Goal: Task Accomplishment & Management: Complete application form

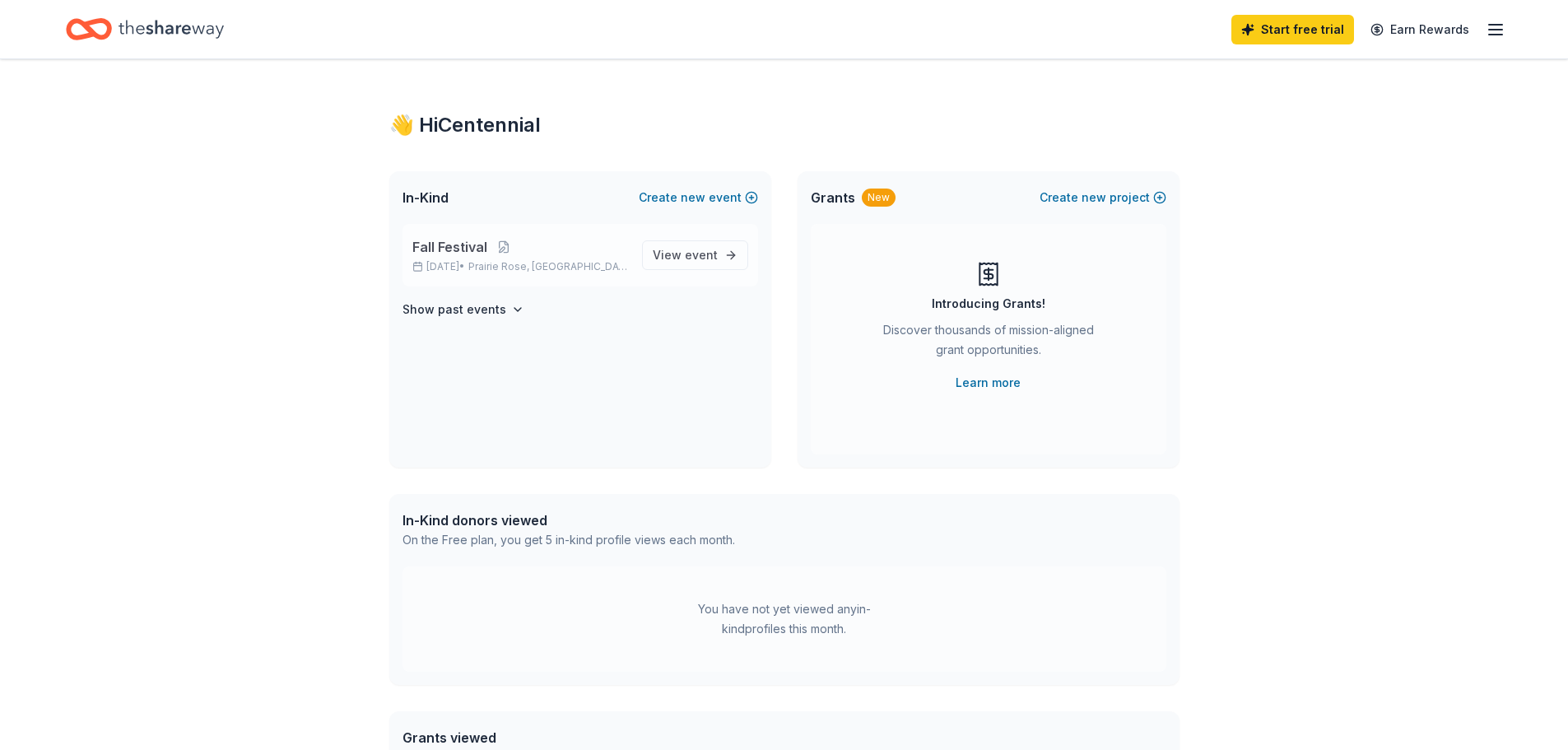
click at [546, 237] on p "Fall Festival" at bounding box center [520, 247] width 216 height 20
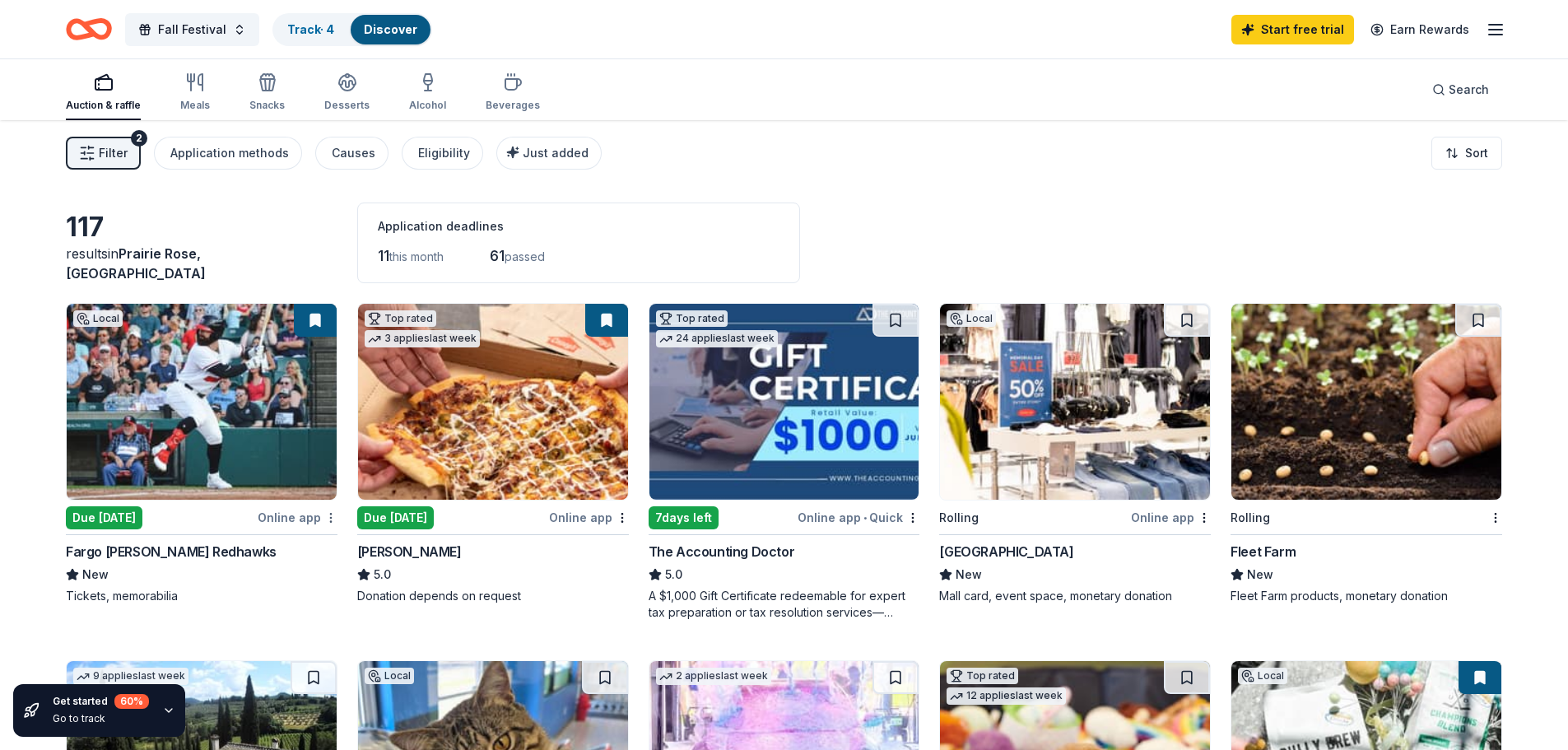
click at [330, 472] on html "Fall Festival Track · 4 Discover Start free trial Earn Rewards Auction & raffle…" at bounding box center [784, 375] width 1568 height 750
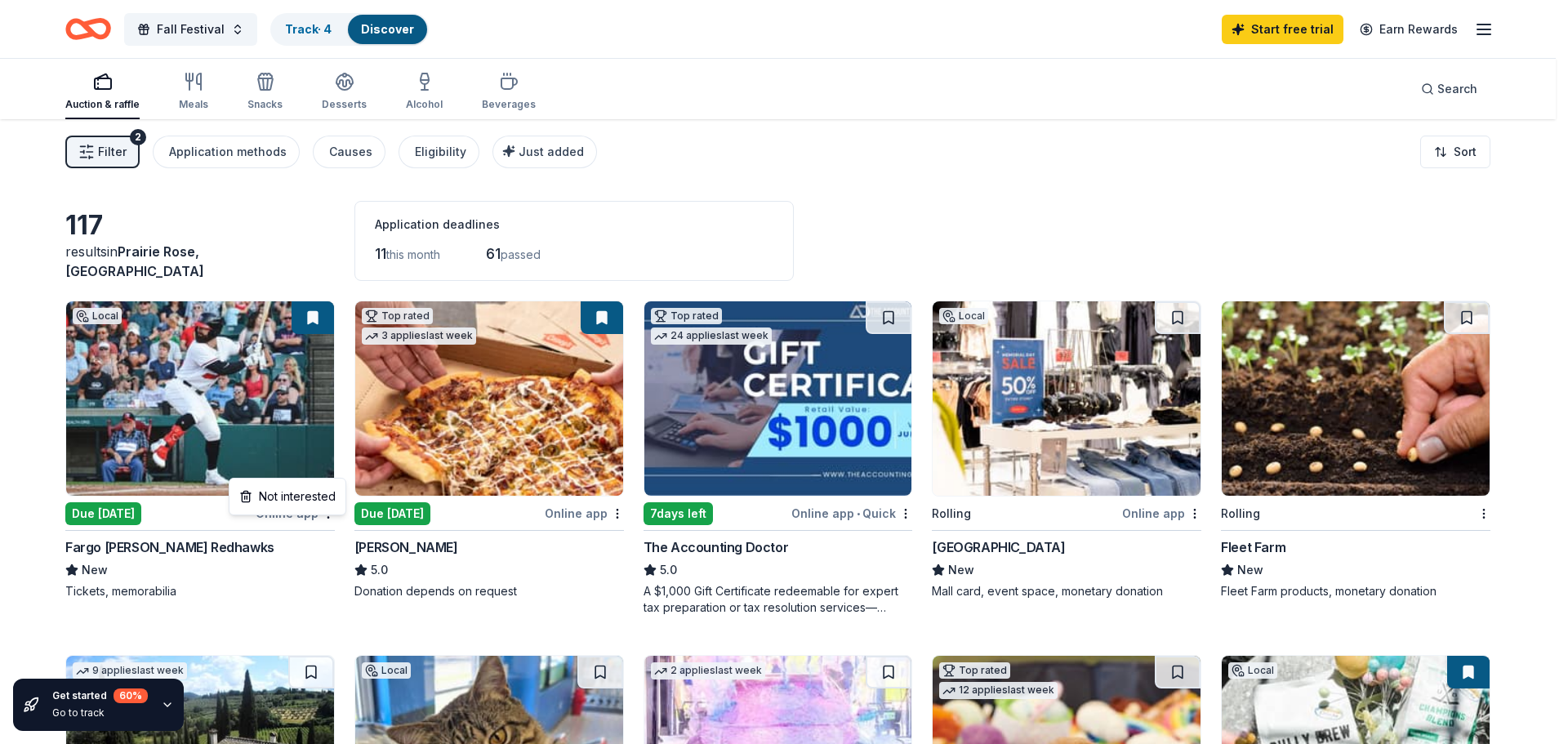
click at [109, 473] on html "Fall Festival Track · 4 Discover Start free trial Earn Rewards Auction & raffle…" at bounding box center [784, 372] width 1568 height 744
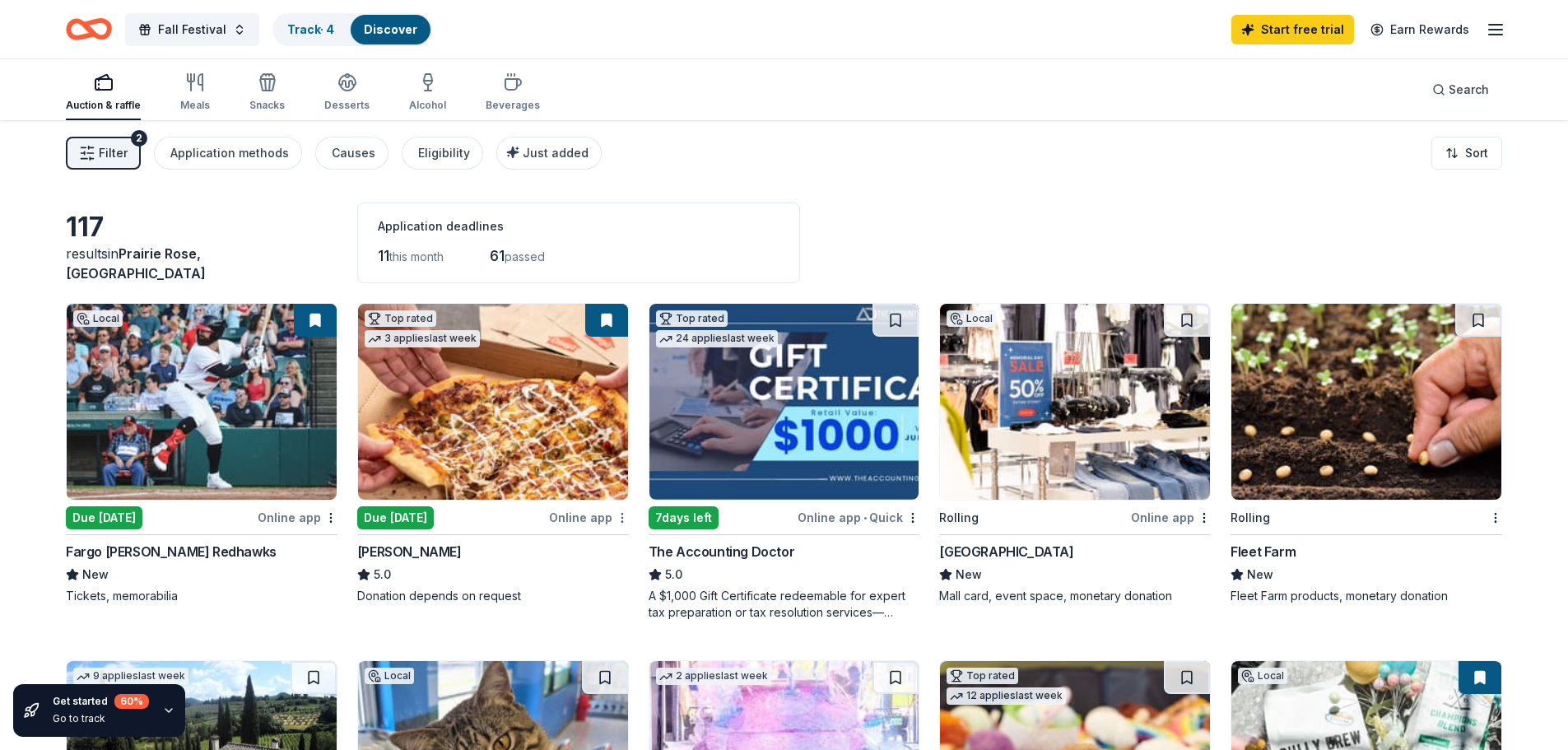
click at [624, 473] on html "Fall Festival Track · 4 Discover Start free trial Earn Rewards Auction & raffle…" at bounding box center [784, 375] width 1568 height 750
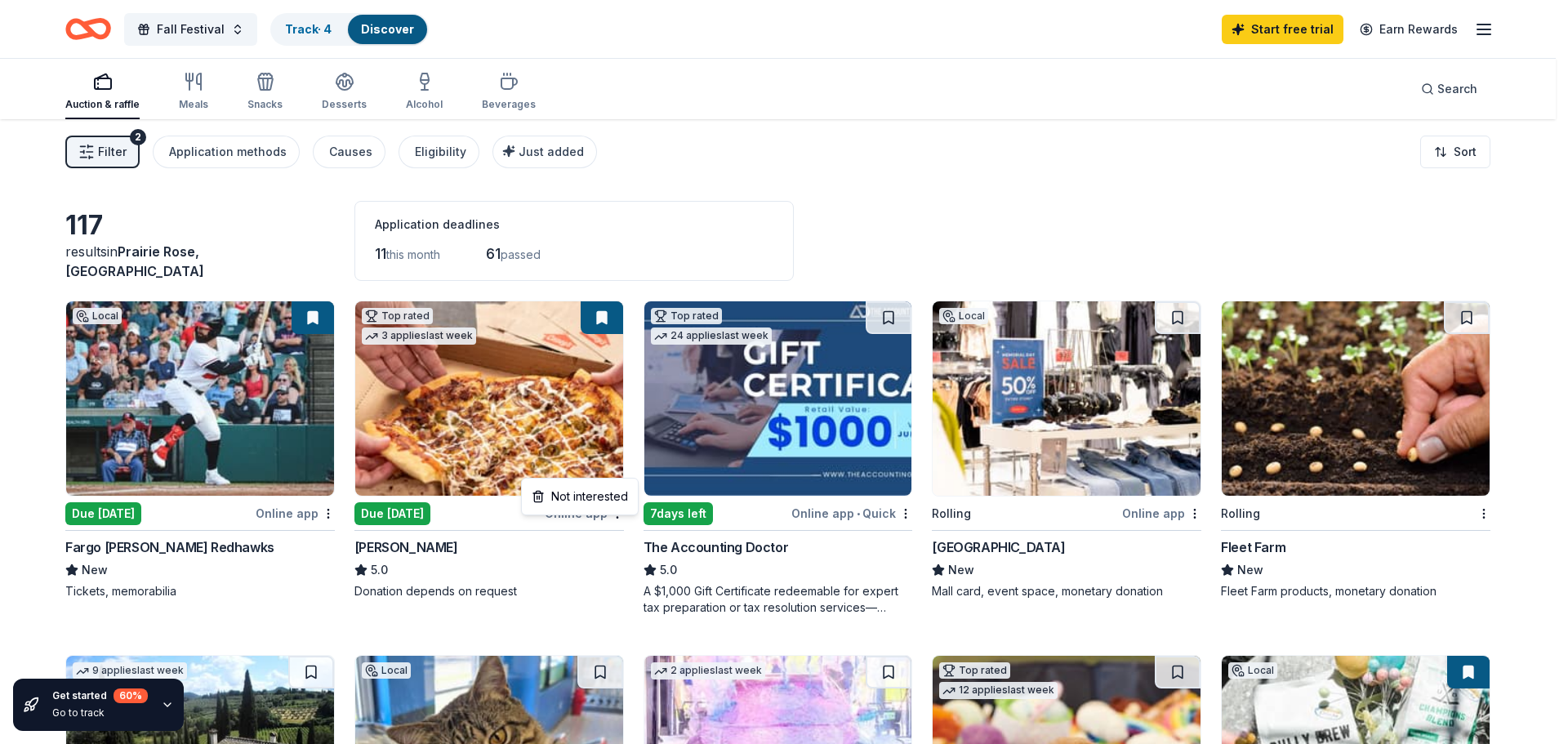
click at [589, 405] on html "Fall Festival Track · 4 Discover Start free trial Earn Rewards Auction & raffle…" at bounding box center [784, 372] width 1568 height 744
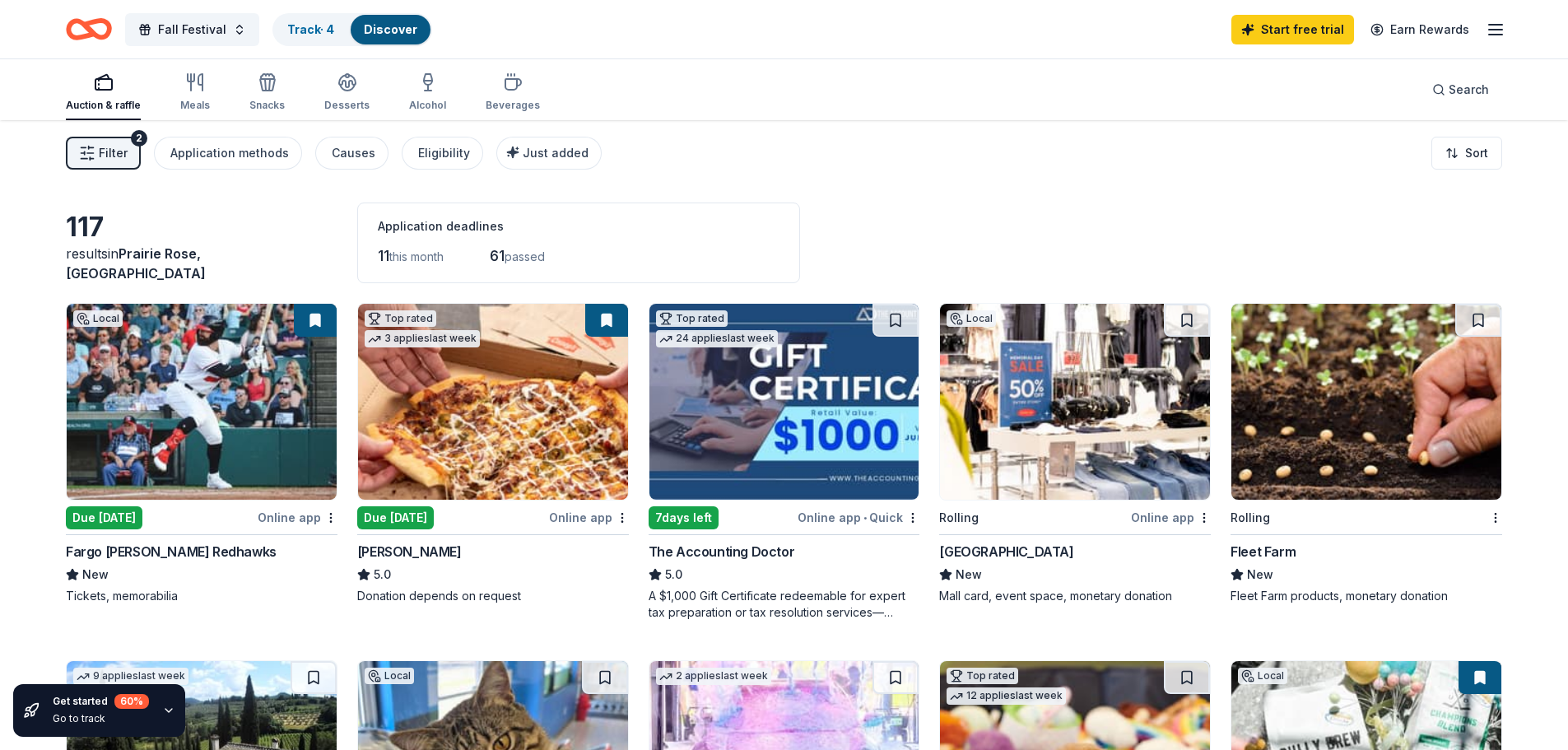
click at [283, 326] on img at bounding box center [202, 401] width 270 height 196
click at [514, 346] on img at bounding box center [493, 401] width 270 height 196
click at [1303, 388] on img at bounding box center [1366, 401] width 270 height 196
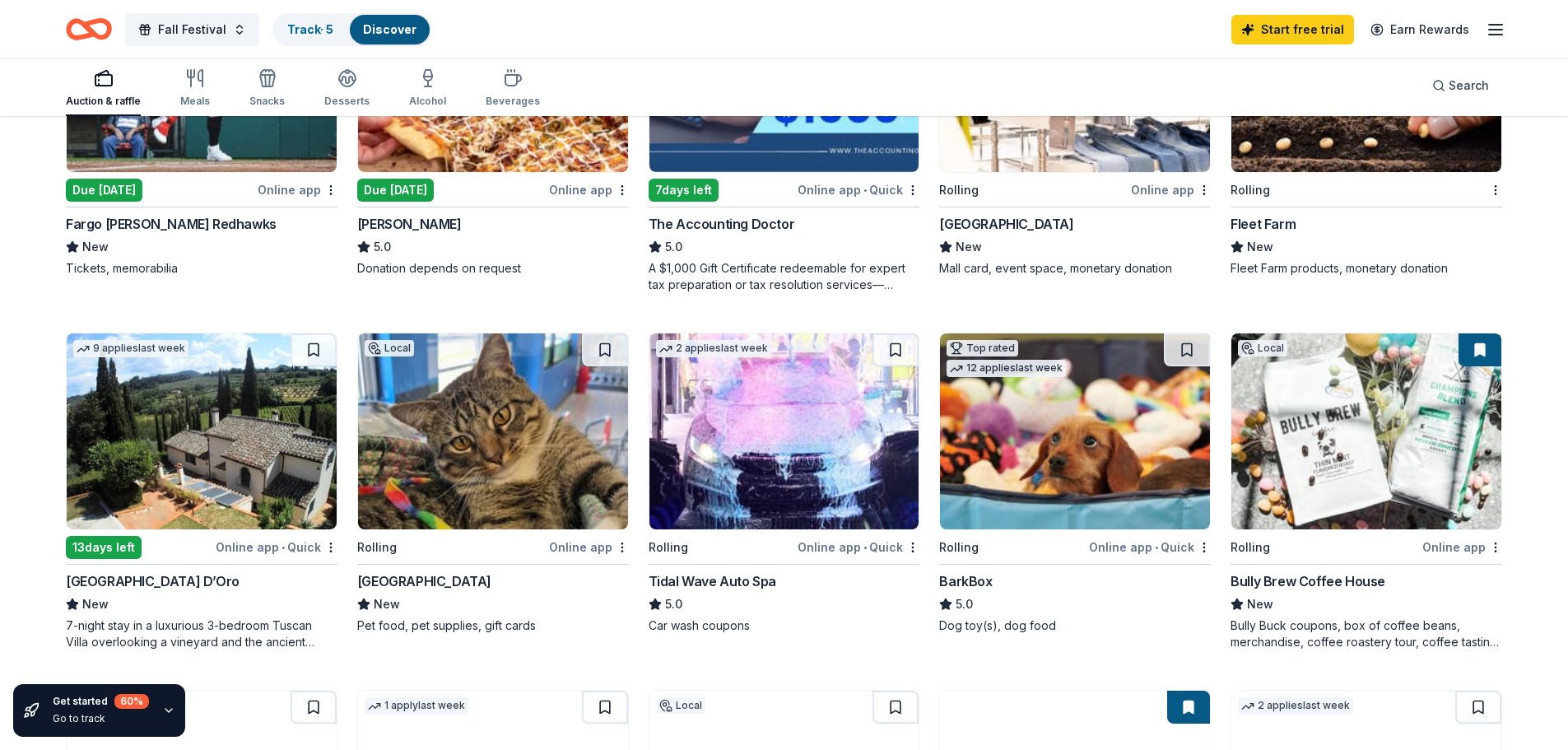
scroll to position [329, 0]
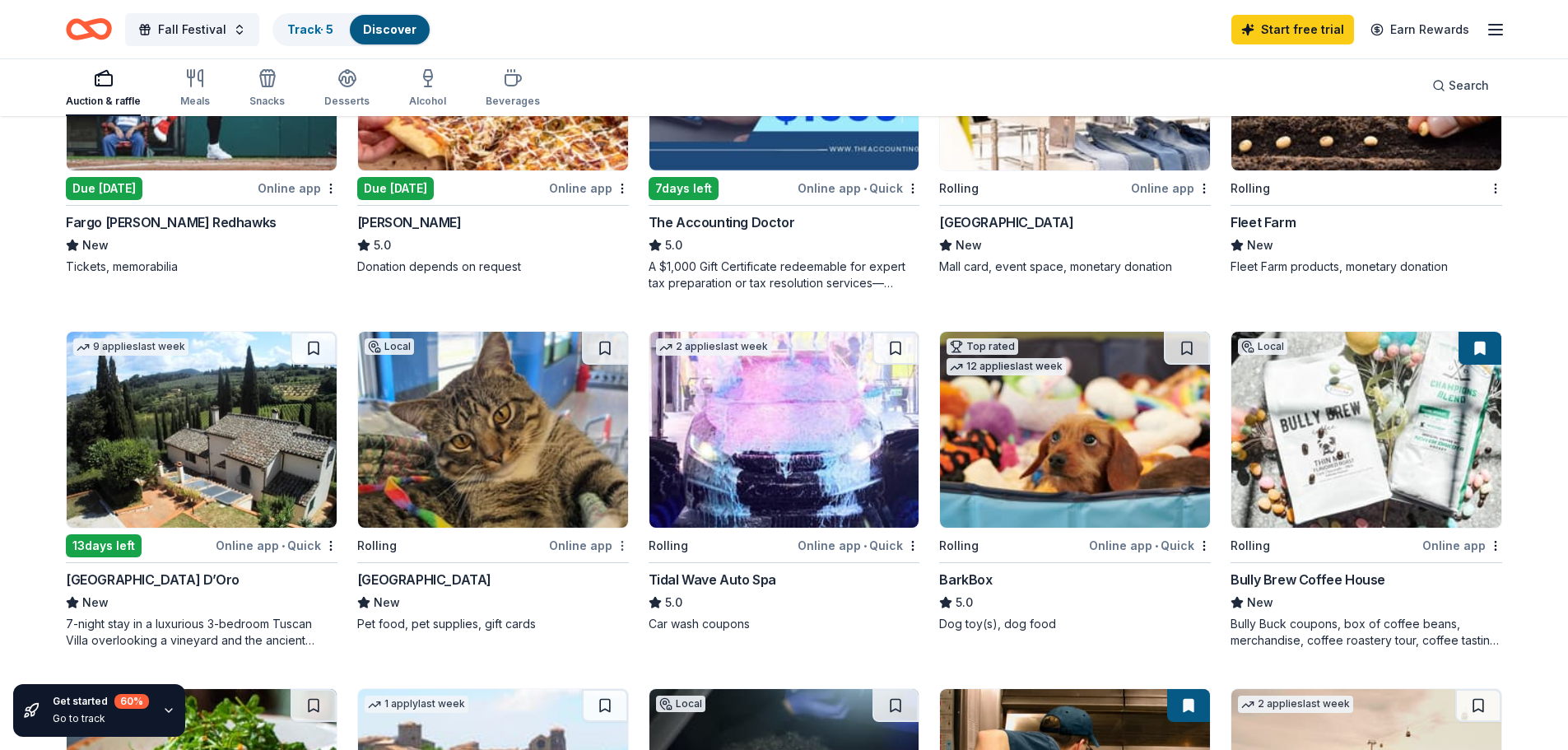
click at [620, 420] on html "Fall Festival Track · 5 Discover Start free trial Earn Rewards Auction & raffle…" at bounding box center [784, 46] width 1568 height 750
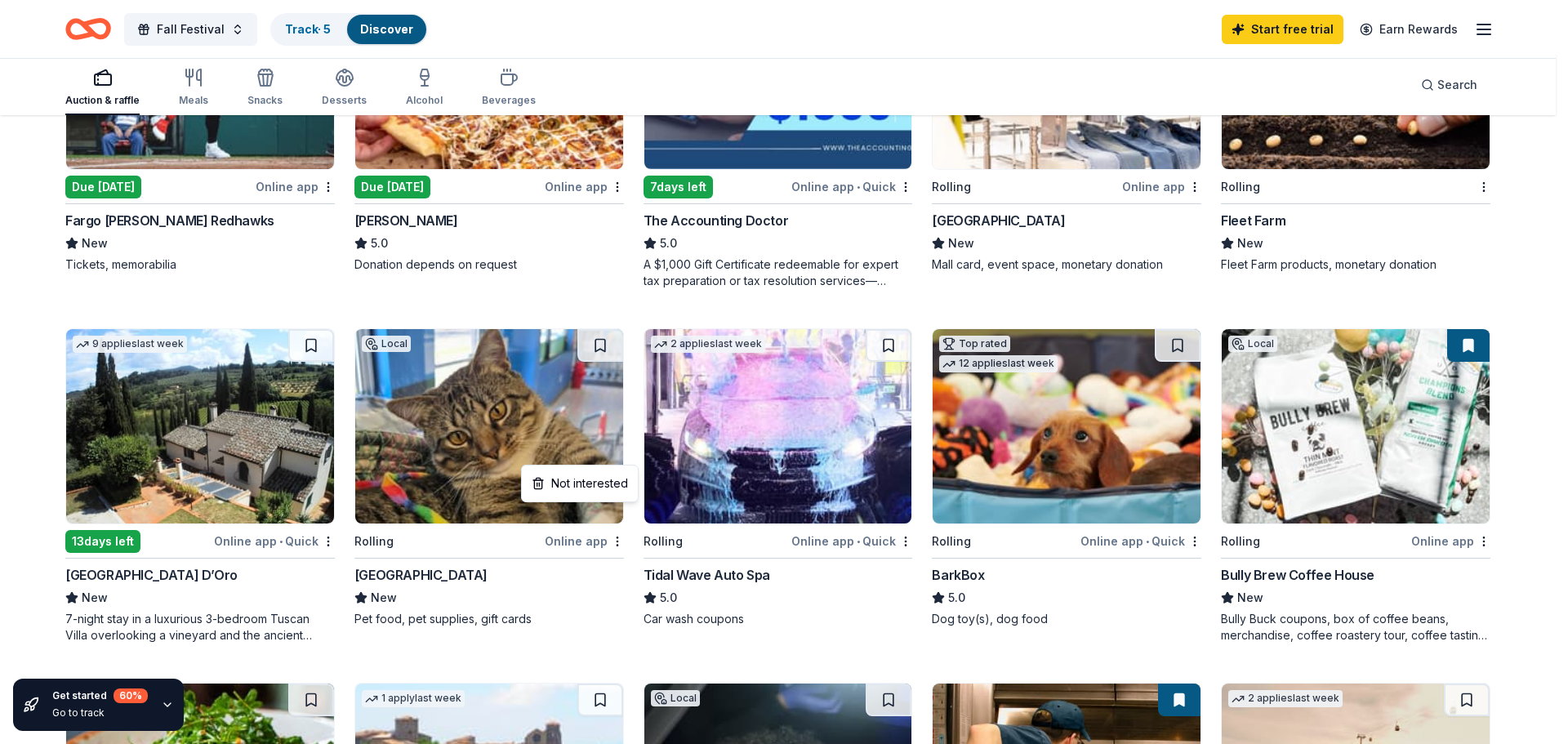
click at [594, 417] on html "Fall Festival Track · 5 Discover Start free trial Earn Rewards Auction & raffle…" at bounding box center [784, 45] width 1568 height 744
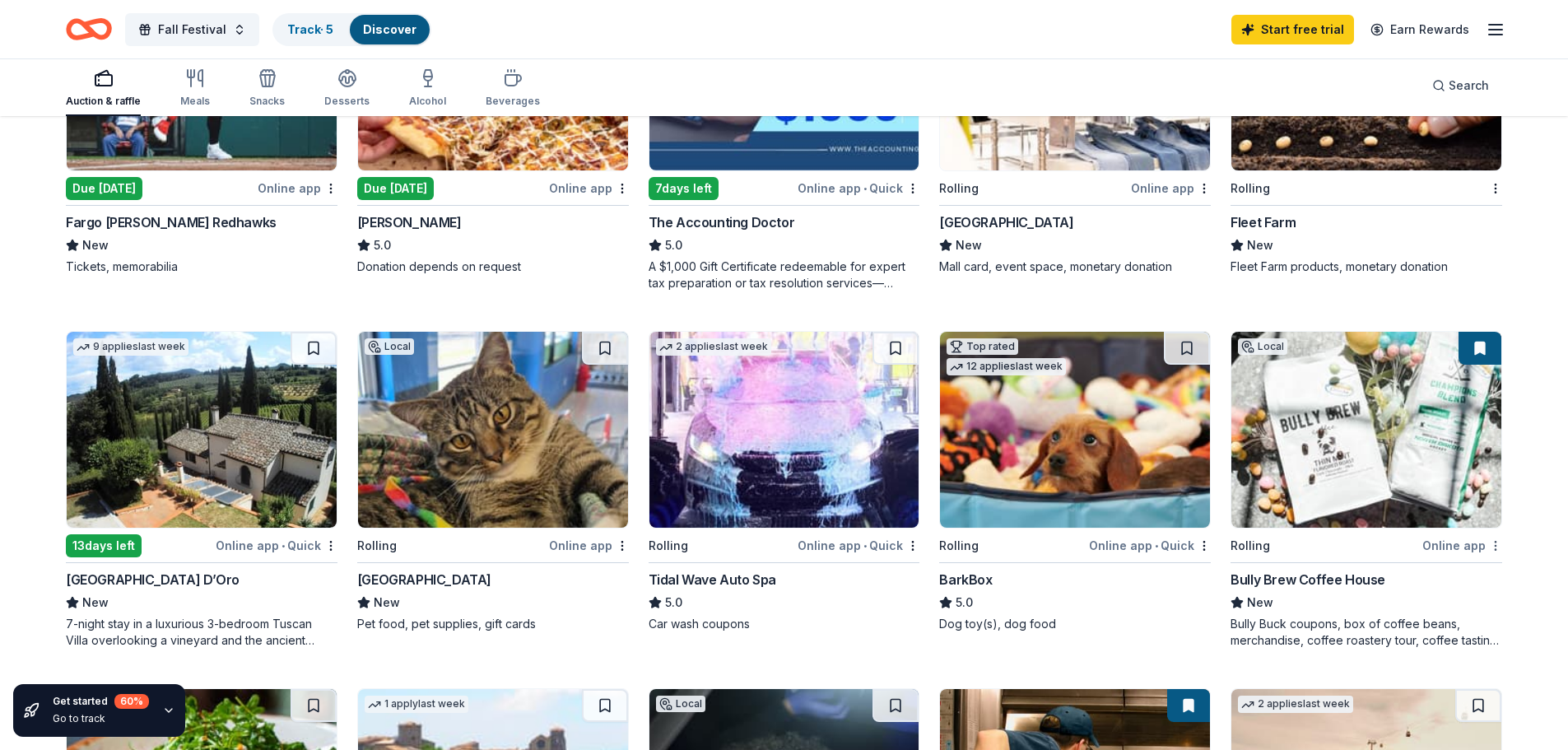
click at [1506, 420] on html "Fall Festival Track · 5 Discover Start free trial Earn Rewards Auction & raffle…" at bounding box center [784, 46] width 1568 height 750
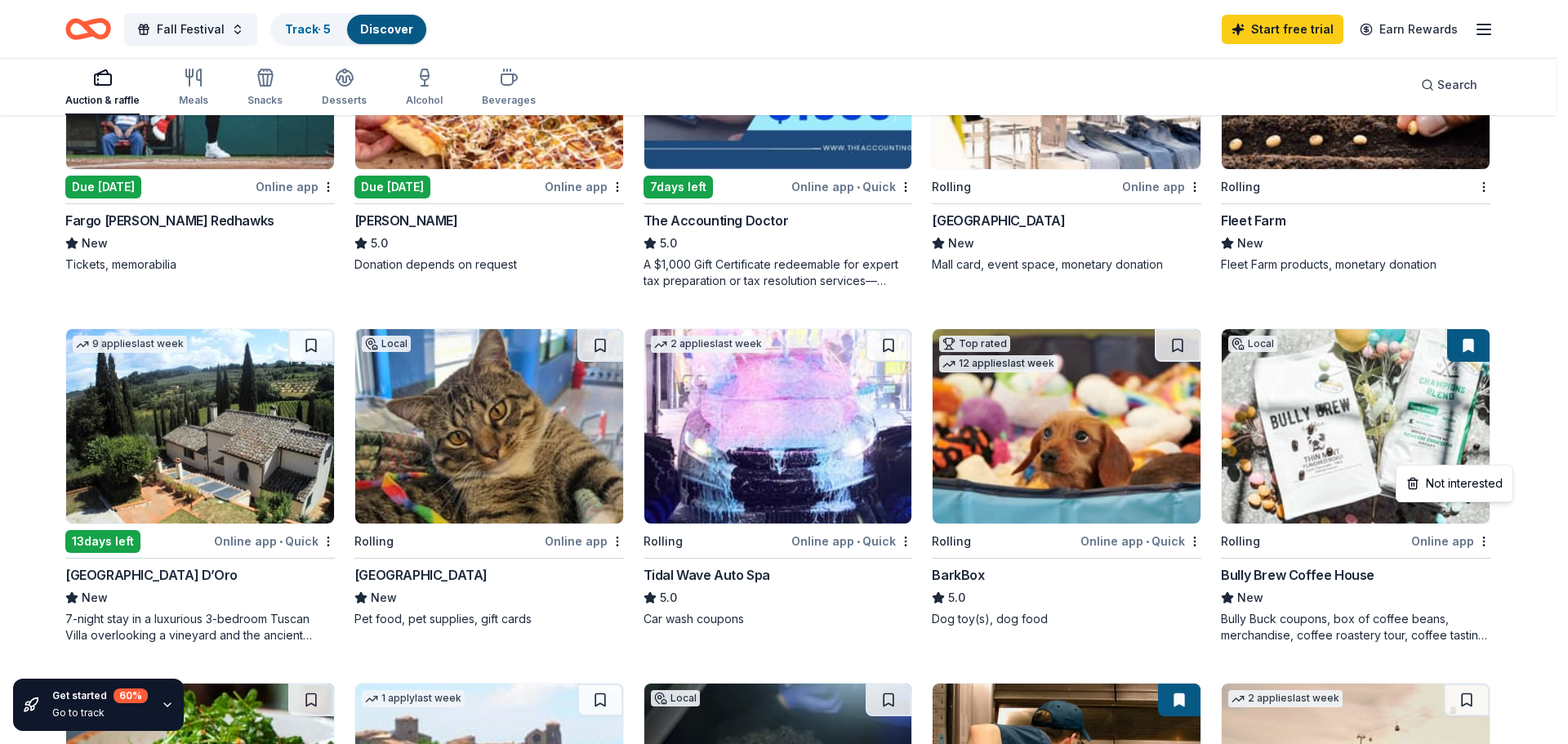
click at [1466, 417] on html "Fall Festival Track · 5 Discover Start free trial Earn Rewards Auction & raffle…" at bounding box center [784, 45] width 1568 height 744
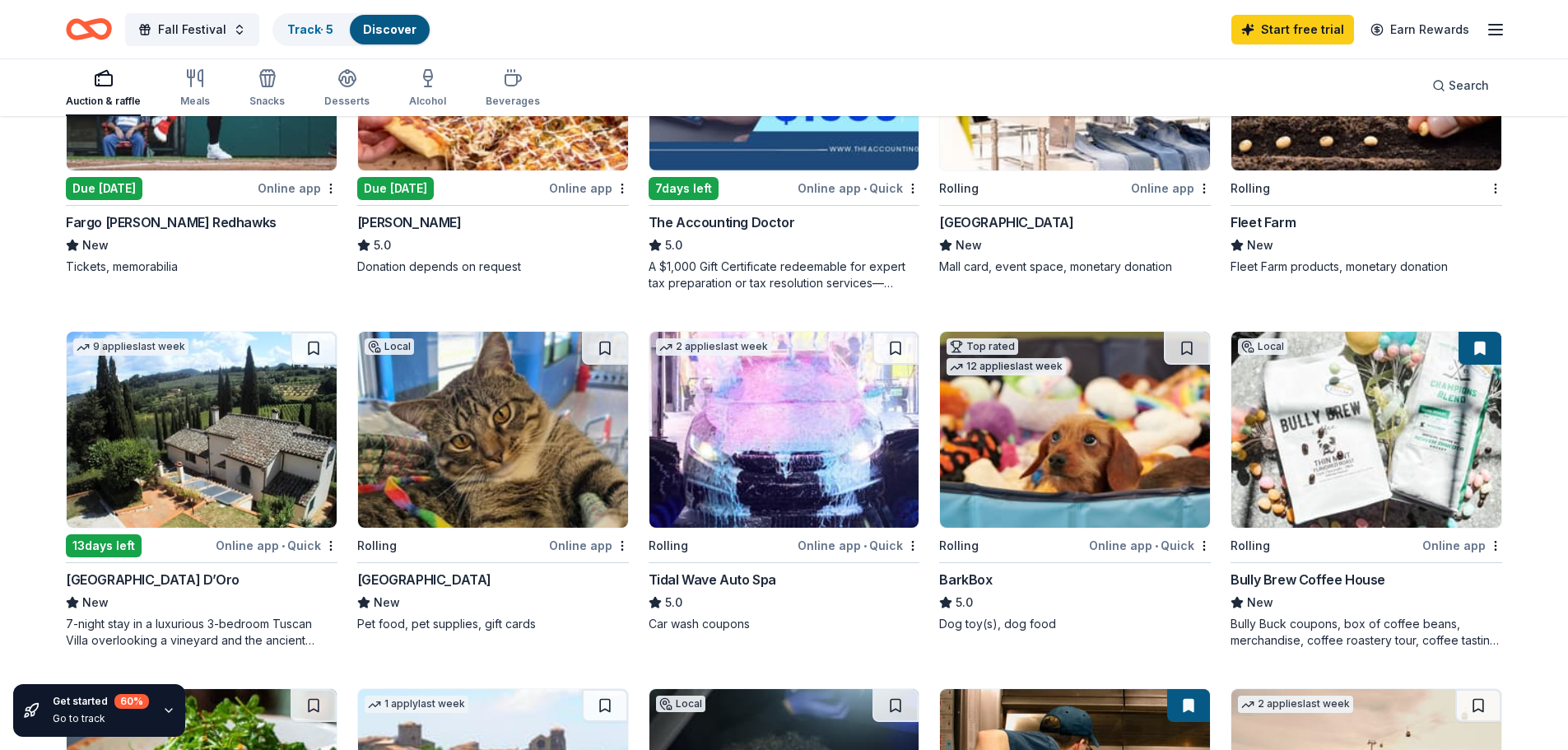
click at [1488, 436] on img at bounding box center [1366, 429] width 270 height 196
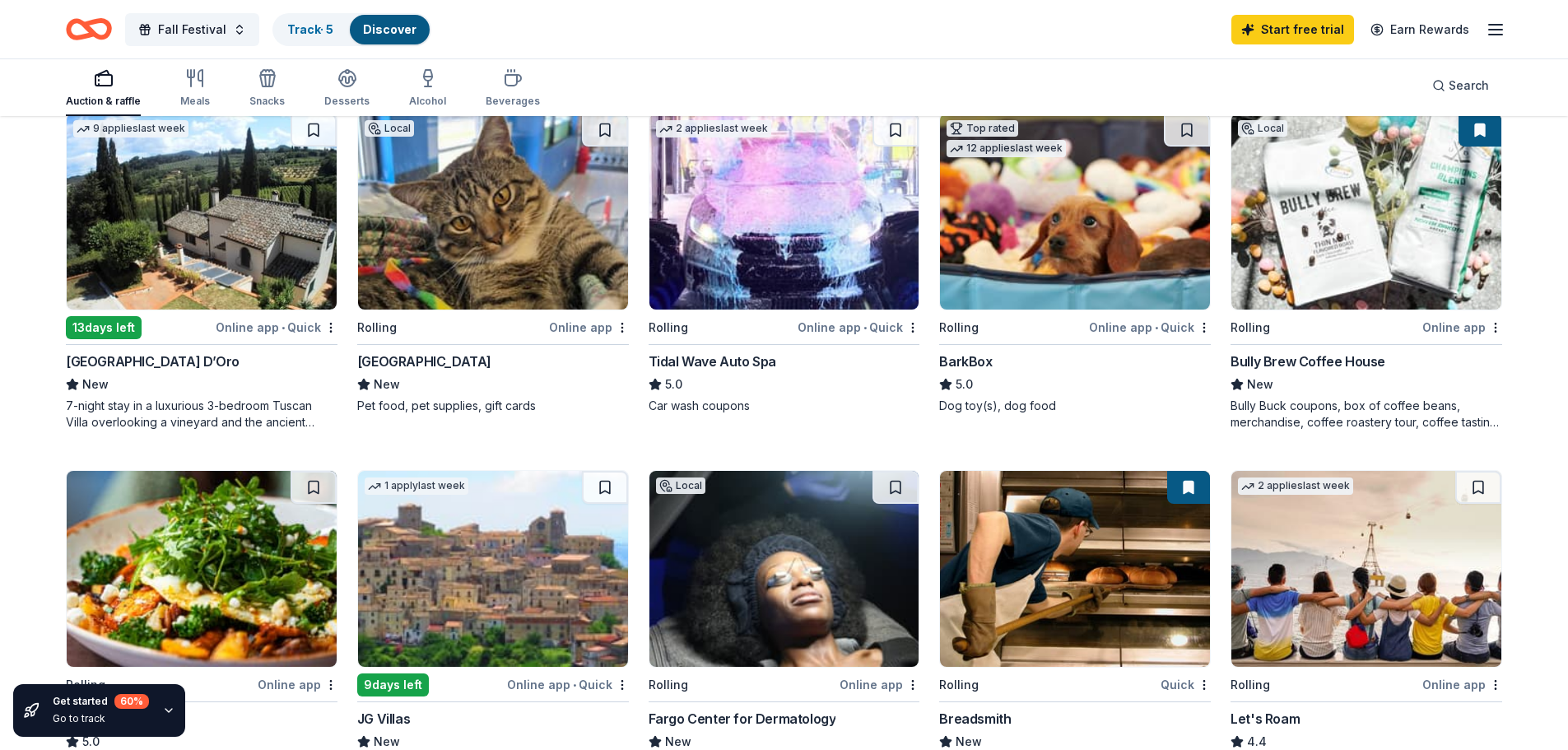
scroll to position [549, 0]
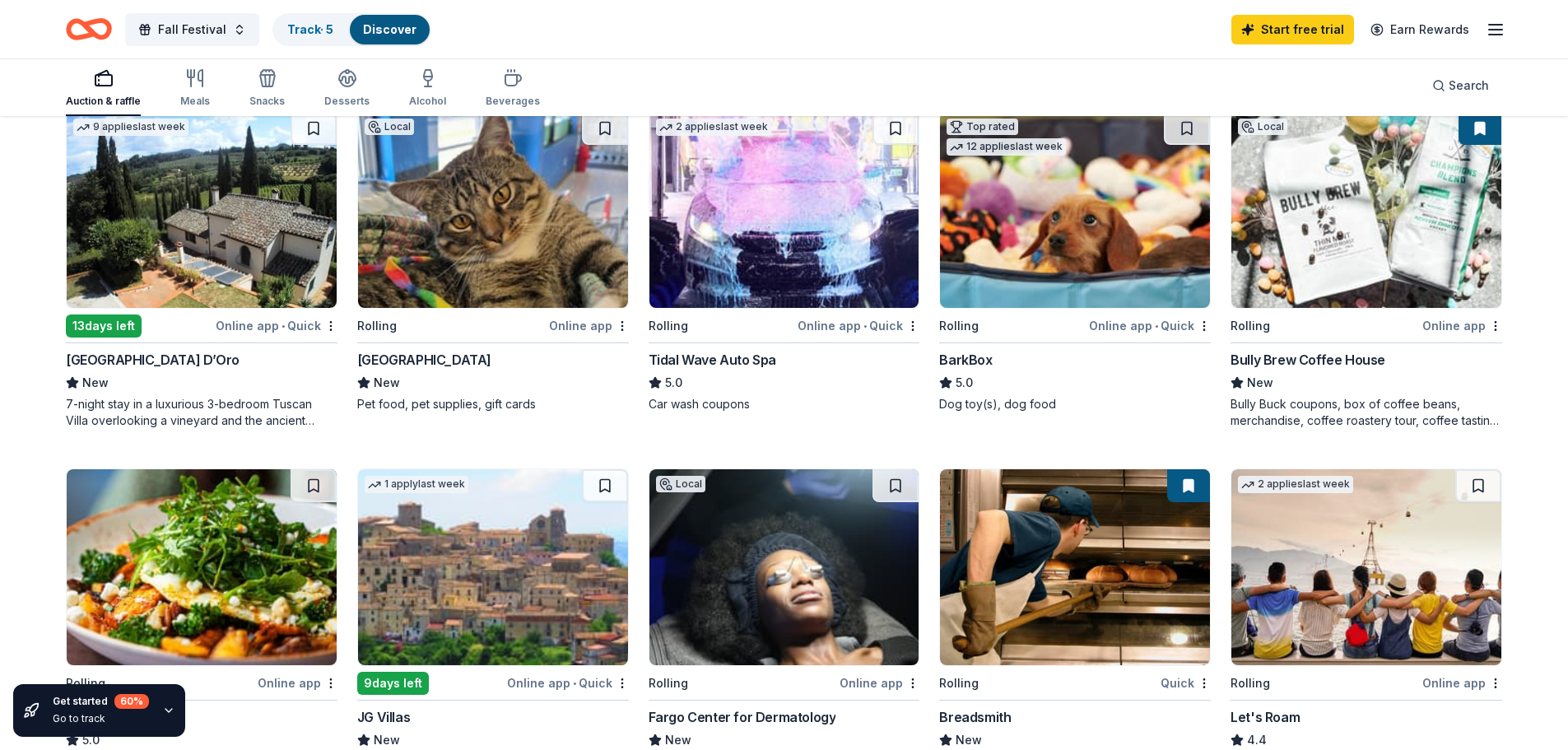
click at [1183, 673] on div "Quick" at bounding box center [1185, 682] width 51 height 21
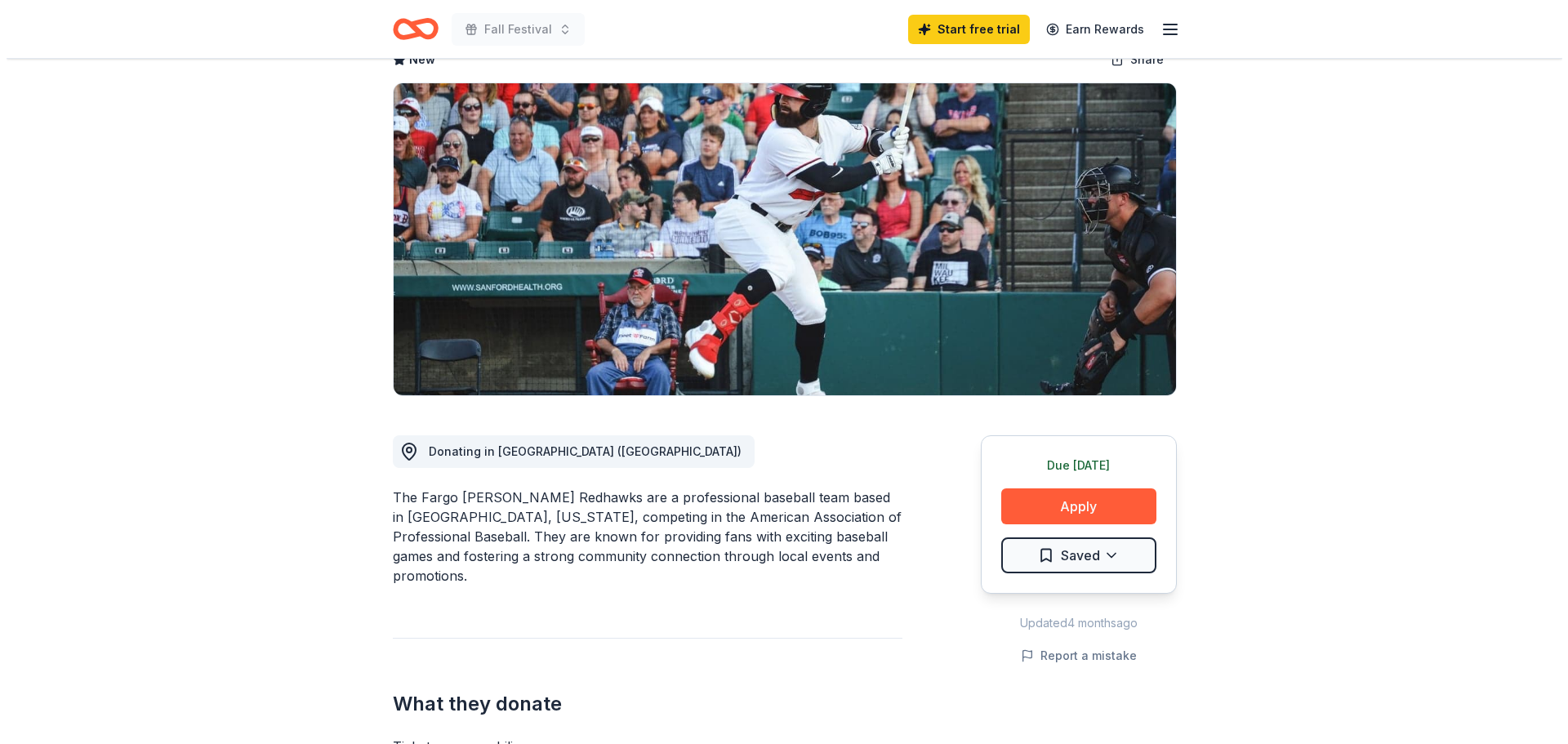
scroll to position [108, 0]
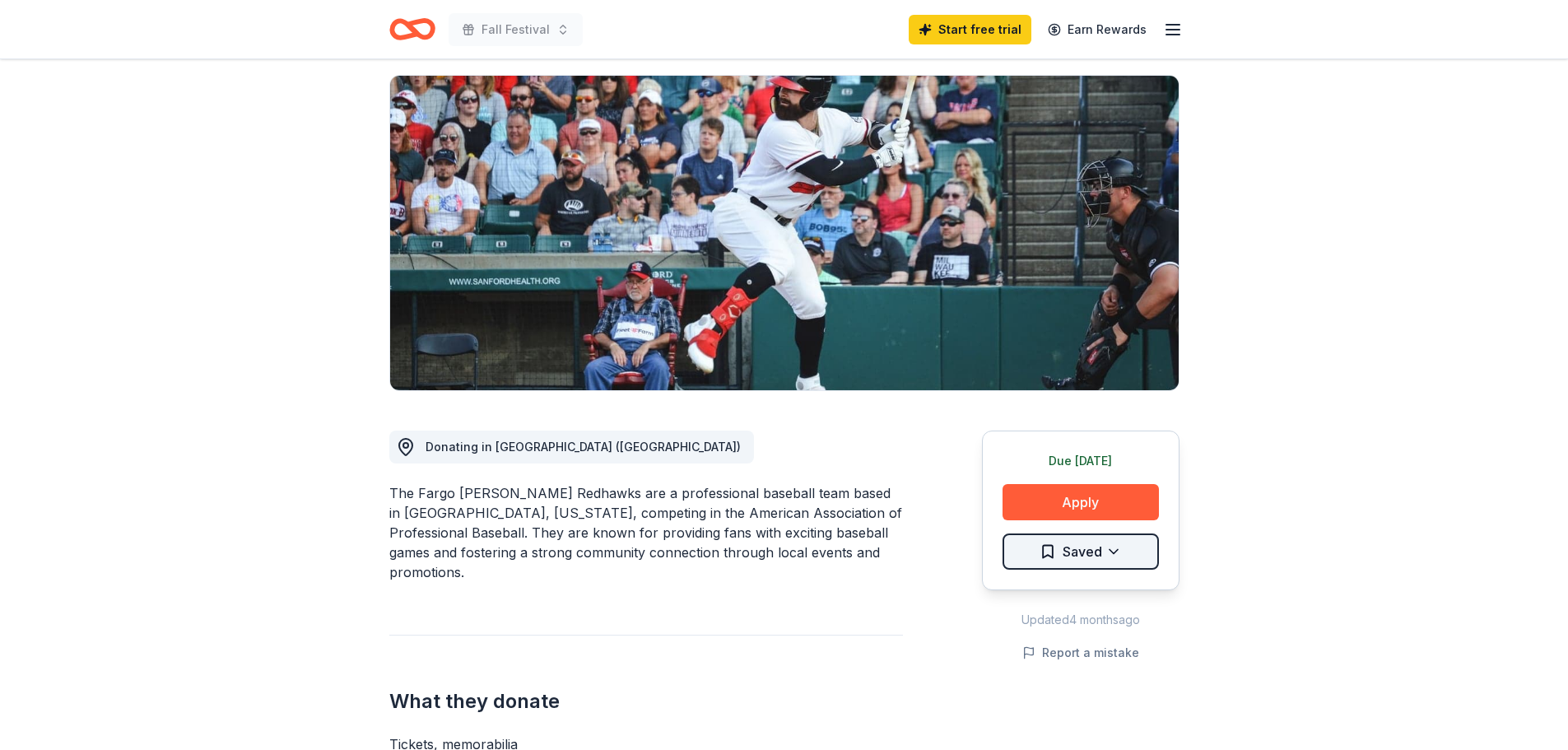
click at [1079, 478] on html "Fall Festival Start free trial Earn Rewards Due today Share Fargo Moorhead Redh…" at bounding box center [784, 265] width 1568 height 750
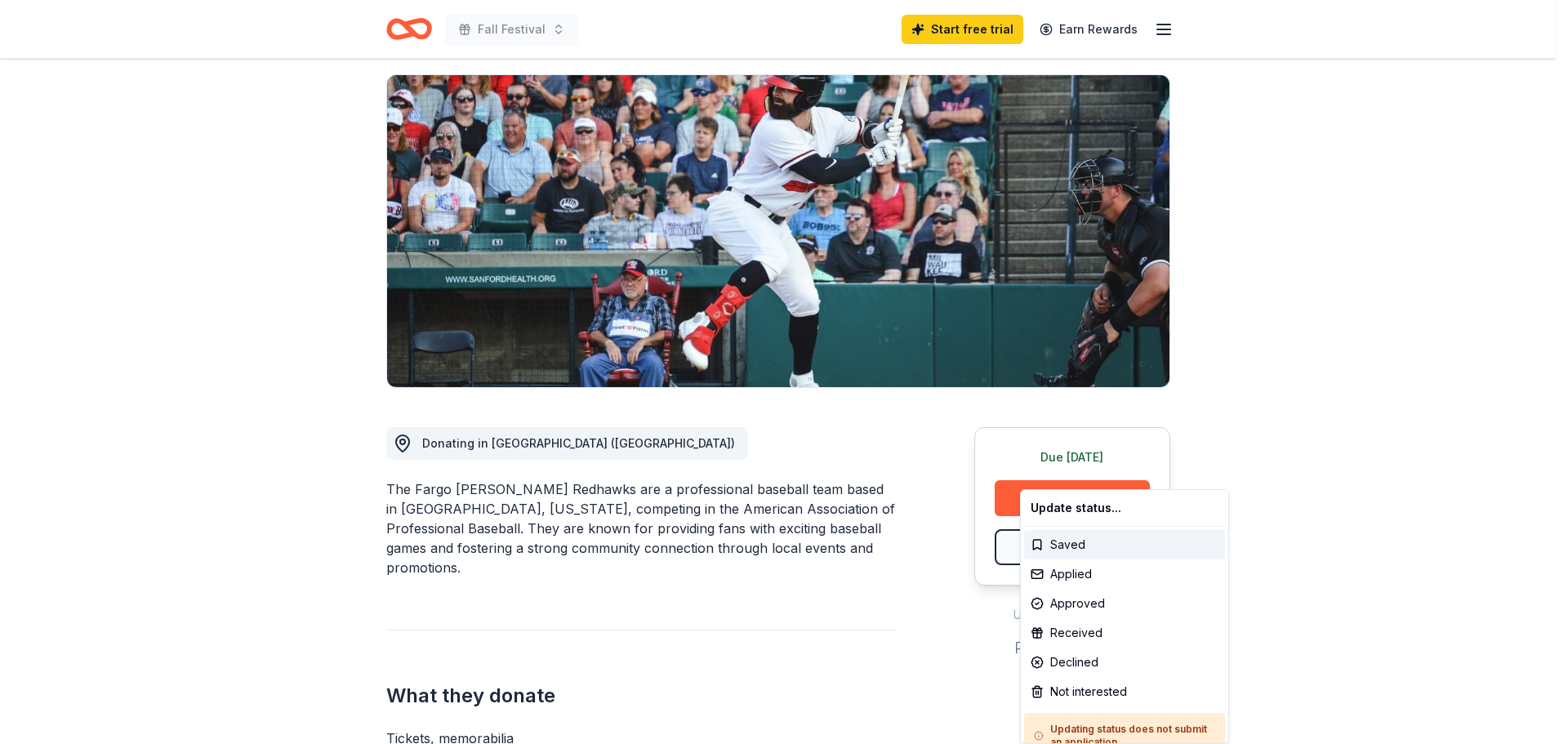
click at [1271, 505] on html "Fall Festival Start free trial Earn Rewards Due today Share Fargo Moorhead Redh…" at bounding box center [784, 263] width 1568 height 744
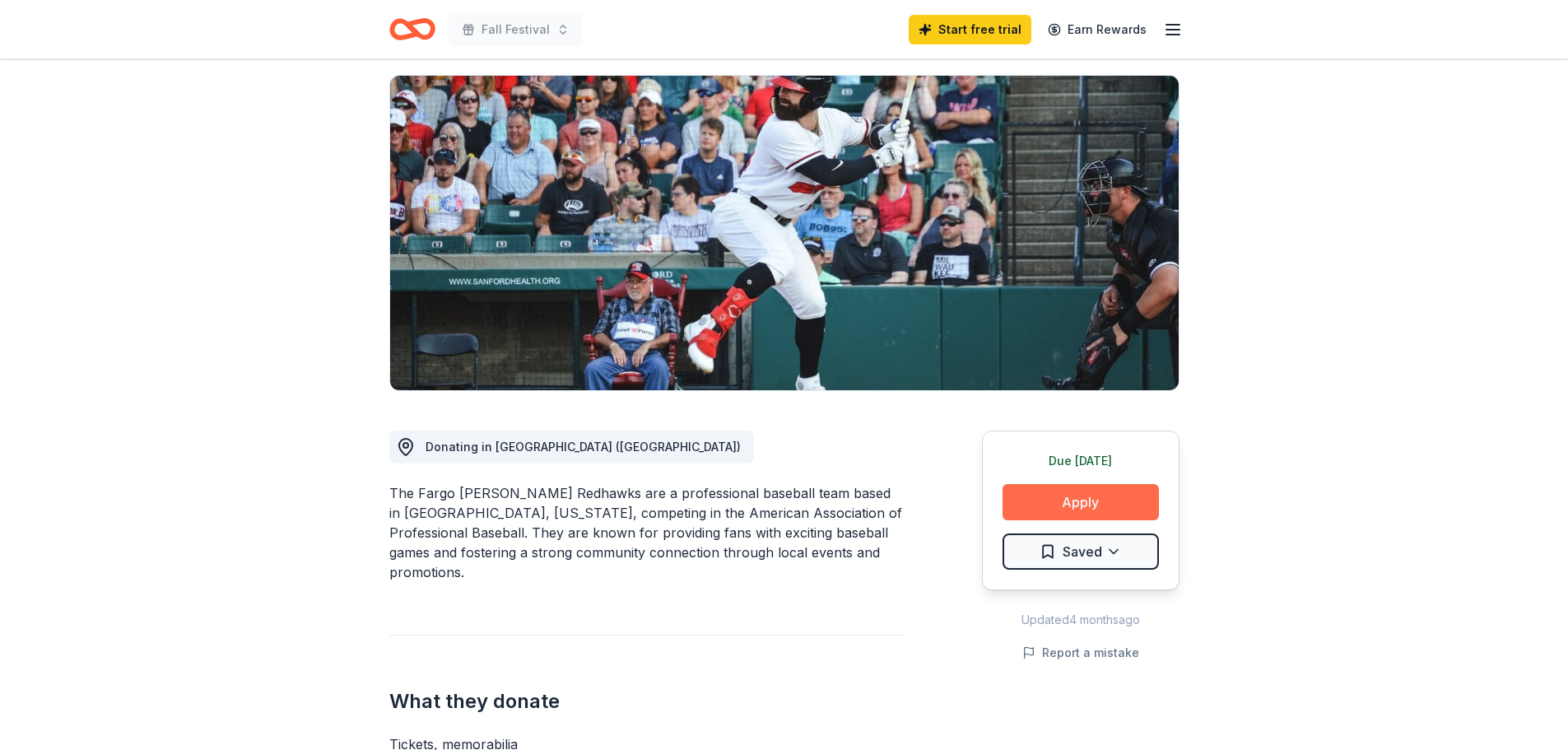
click at [1058, 484] on button "Apply" at bounding box center [1079, 502] width 156 height 36
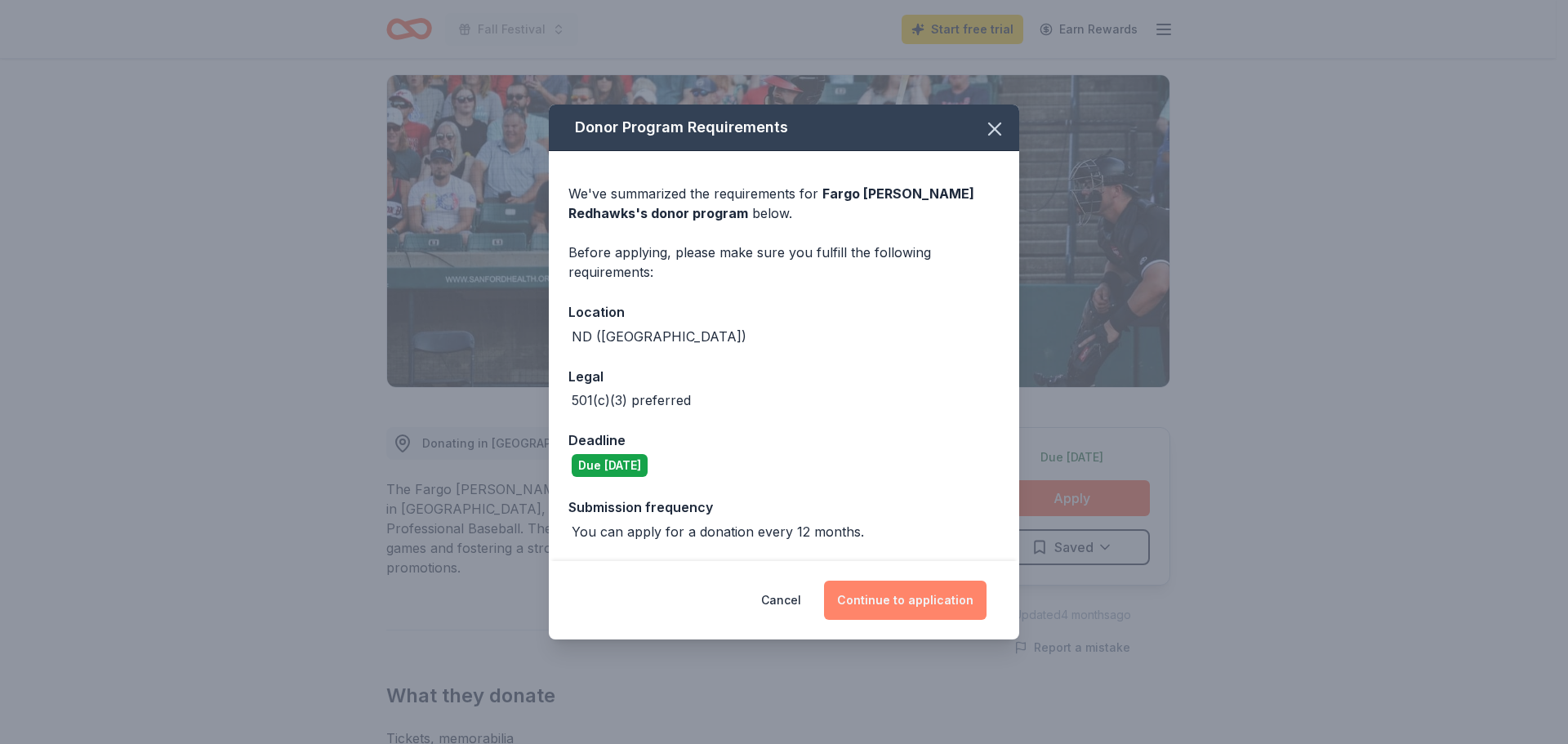
click at [896, 580] on button "Continue to application" at bounding box center [905, 600] width 163 height 39
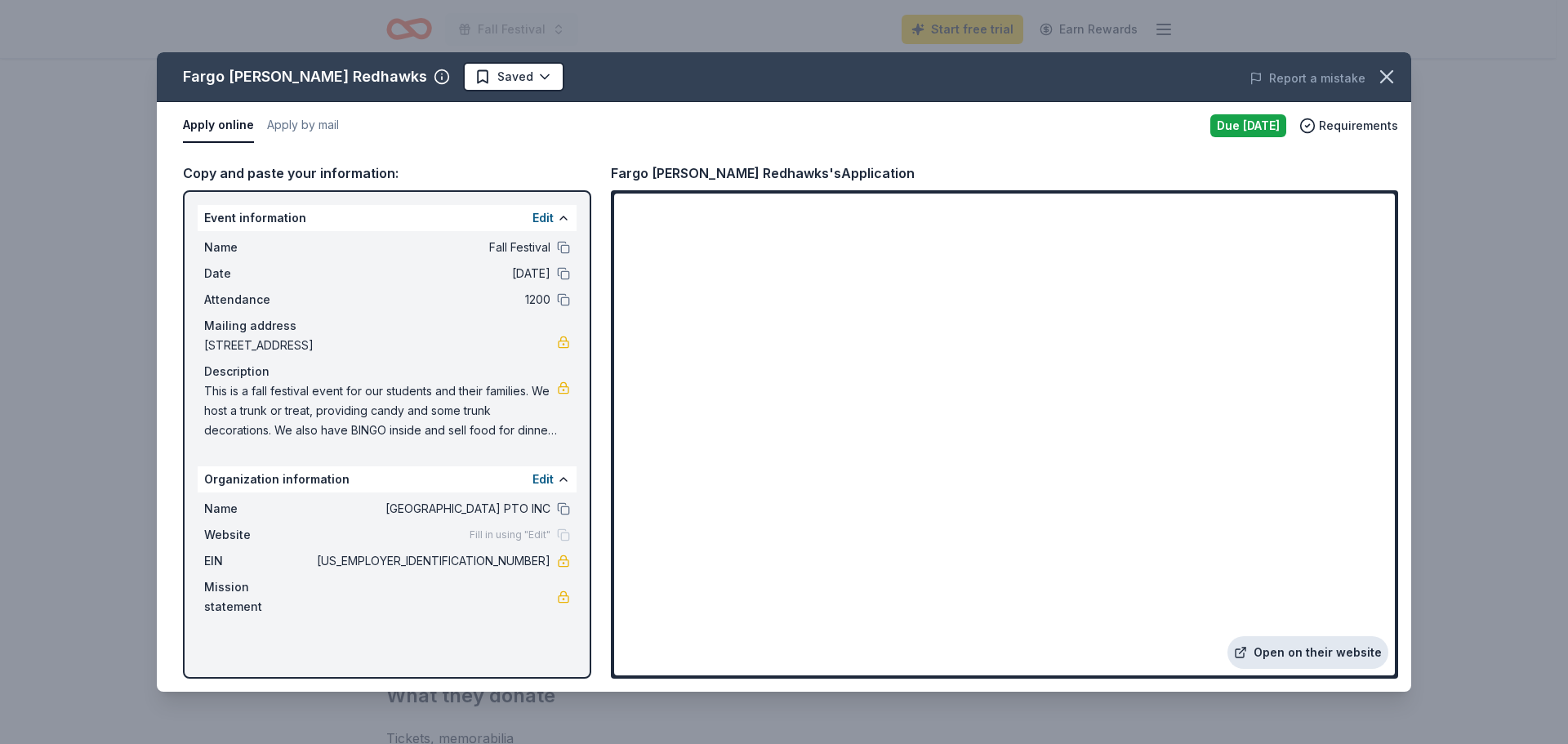
click at [1314, 665] on link "Open on their website" at bounding box center [1308, 652] width 161 height 33
click at [1393, 71] on icon "button" at bounding box center [1387, 77] width 12 height 12
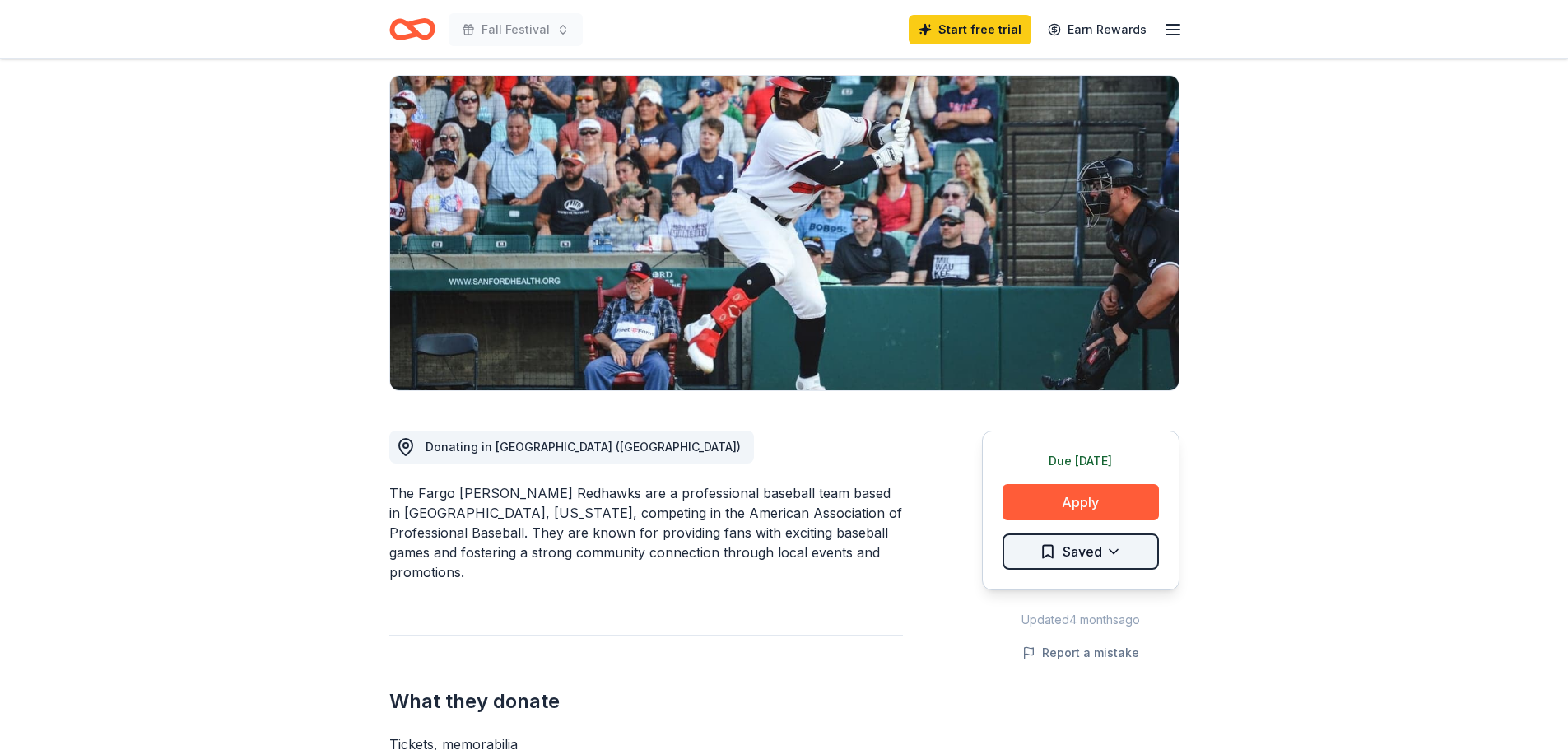
click at [1123, 471] on html "Fall Festival Start free trial Earn Rewards Due today Share Fargo Moorhead Redh…" at bounding box center [784, 265] width 1568 height 750
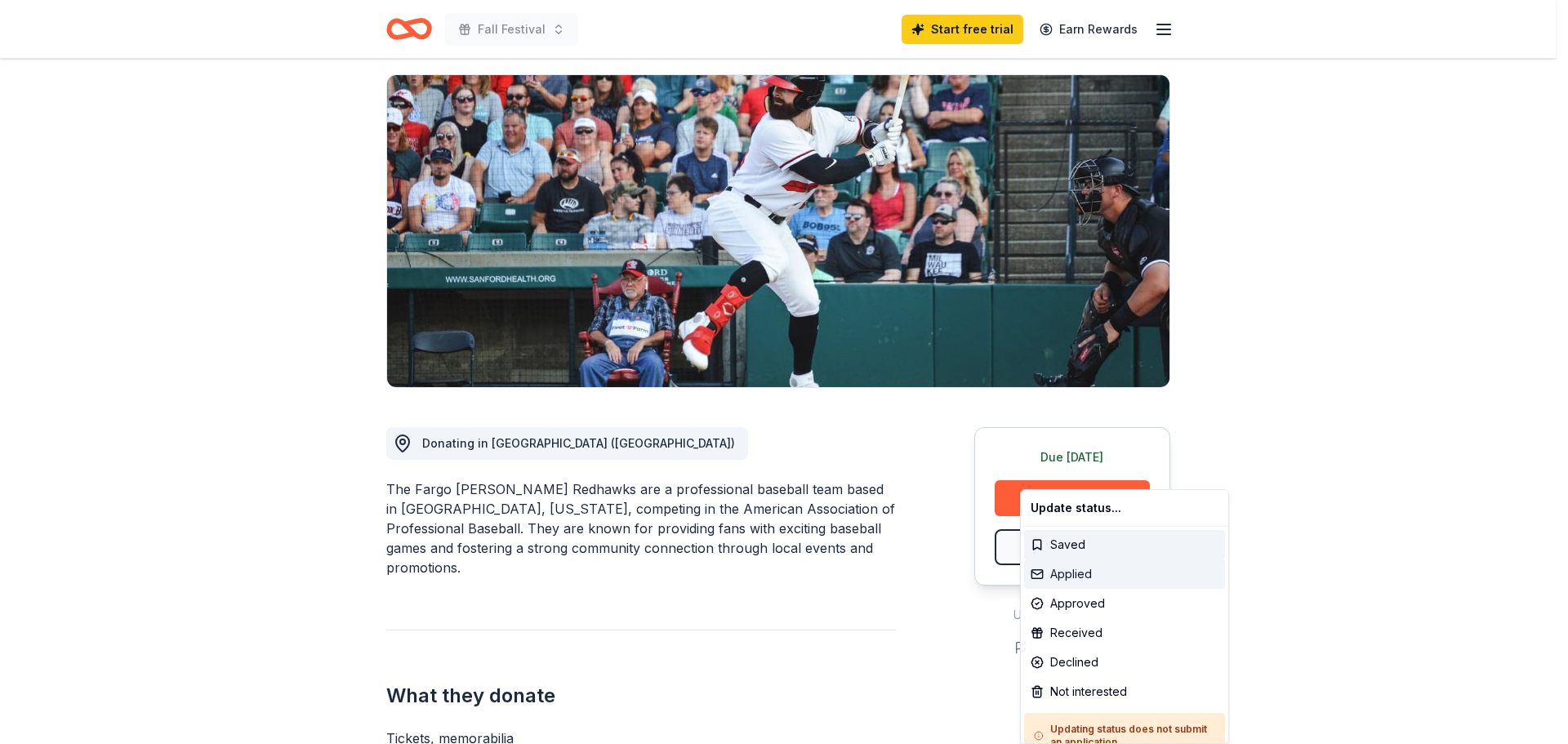
click at [1081, 570] on div "Applied" at bounding box center [1125, 575] width 201 height 30
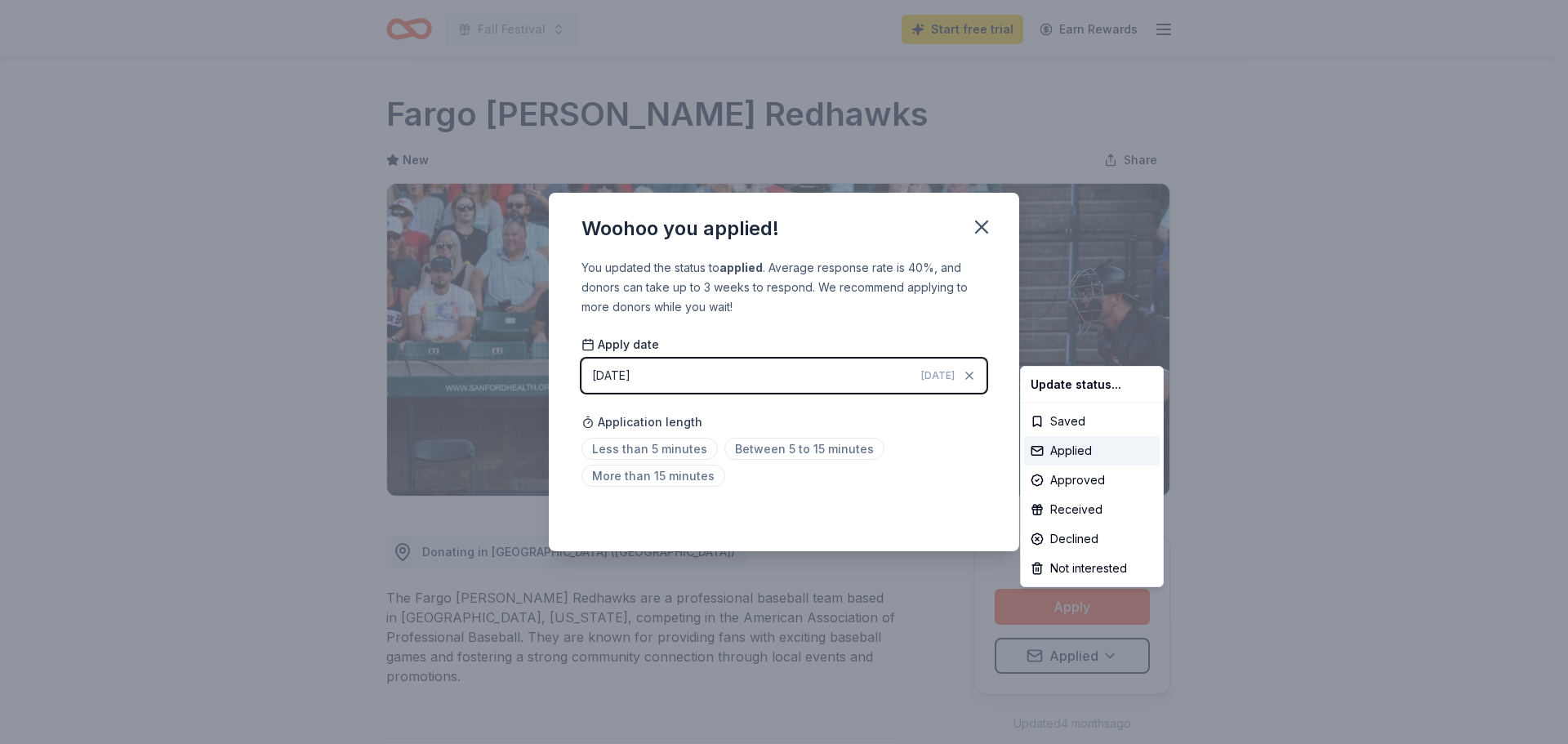
click at [670, 380] on html "Fall Festival Start free trial Earn Rewards Due today Share Fargo Moorhead Redh…" at bounding box center [784, 372] width 1568 height 744
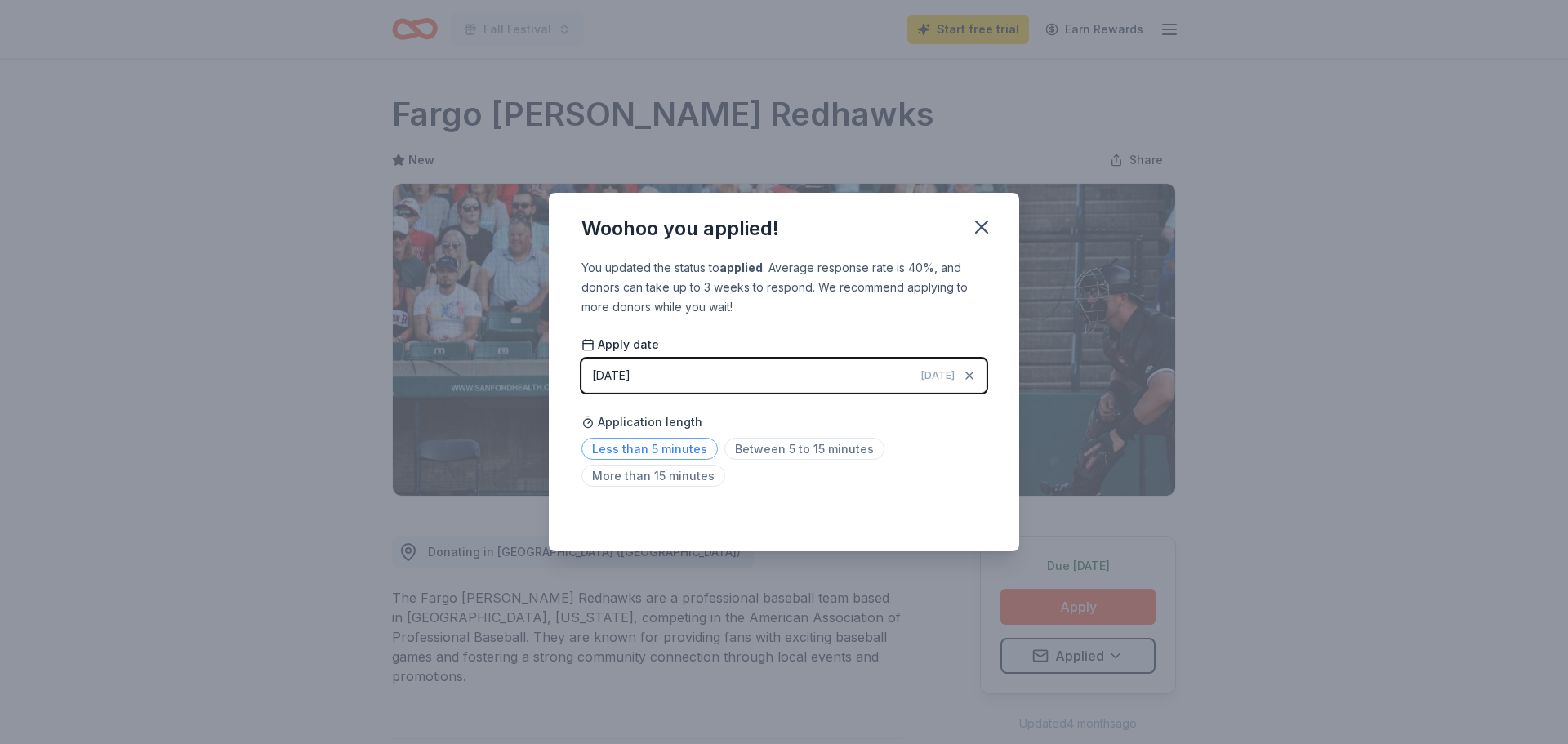
click at [660, 446] on span "Less than 5 minutes" at bounding box center [649, 448] width 136 height 22
click at [922, 375] on span "Today" at bounding box center [938, 375] width 34 height 13
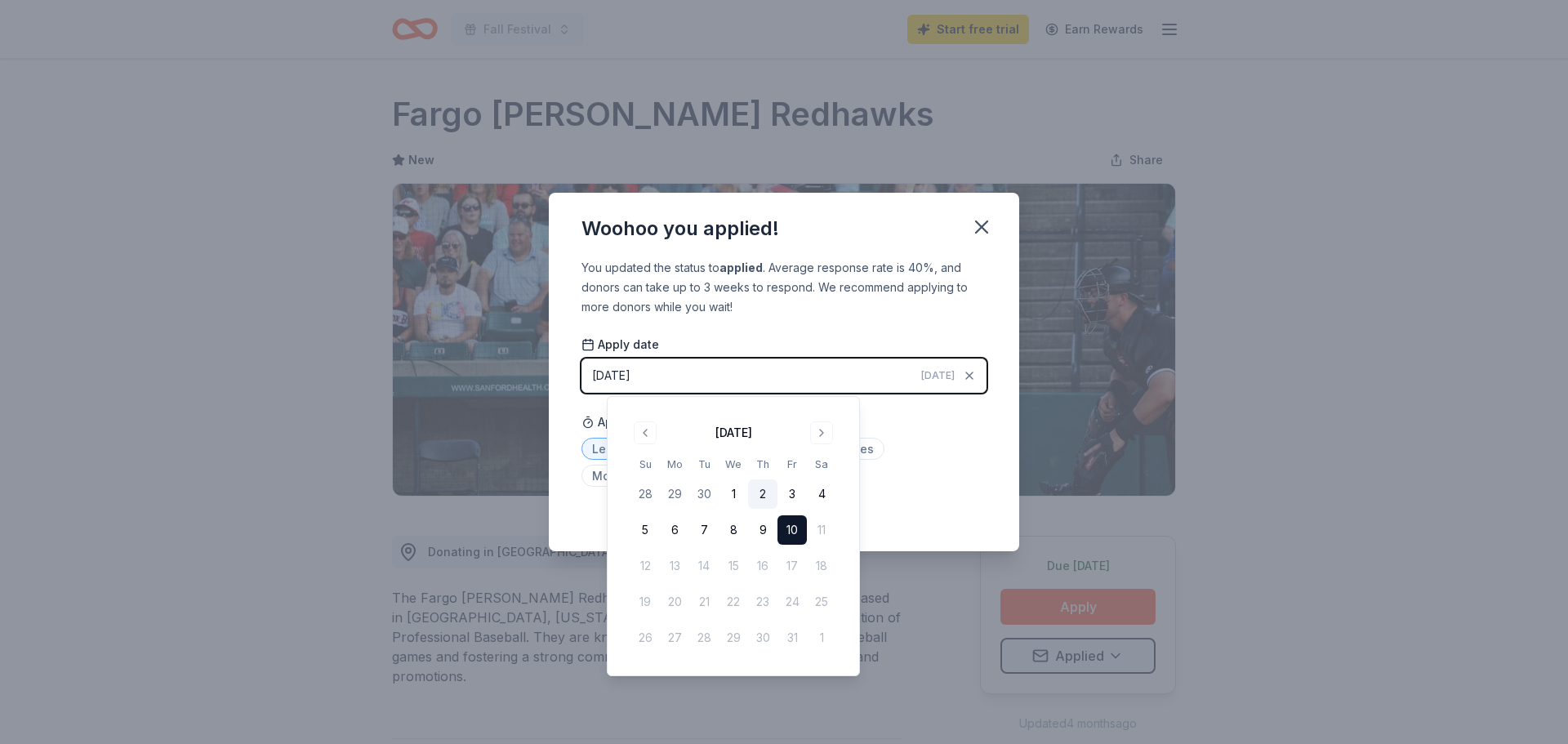
click at [748, 490] on button "2" at bounding box center [763, 494] width 30 height 30
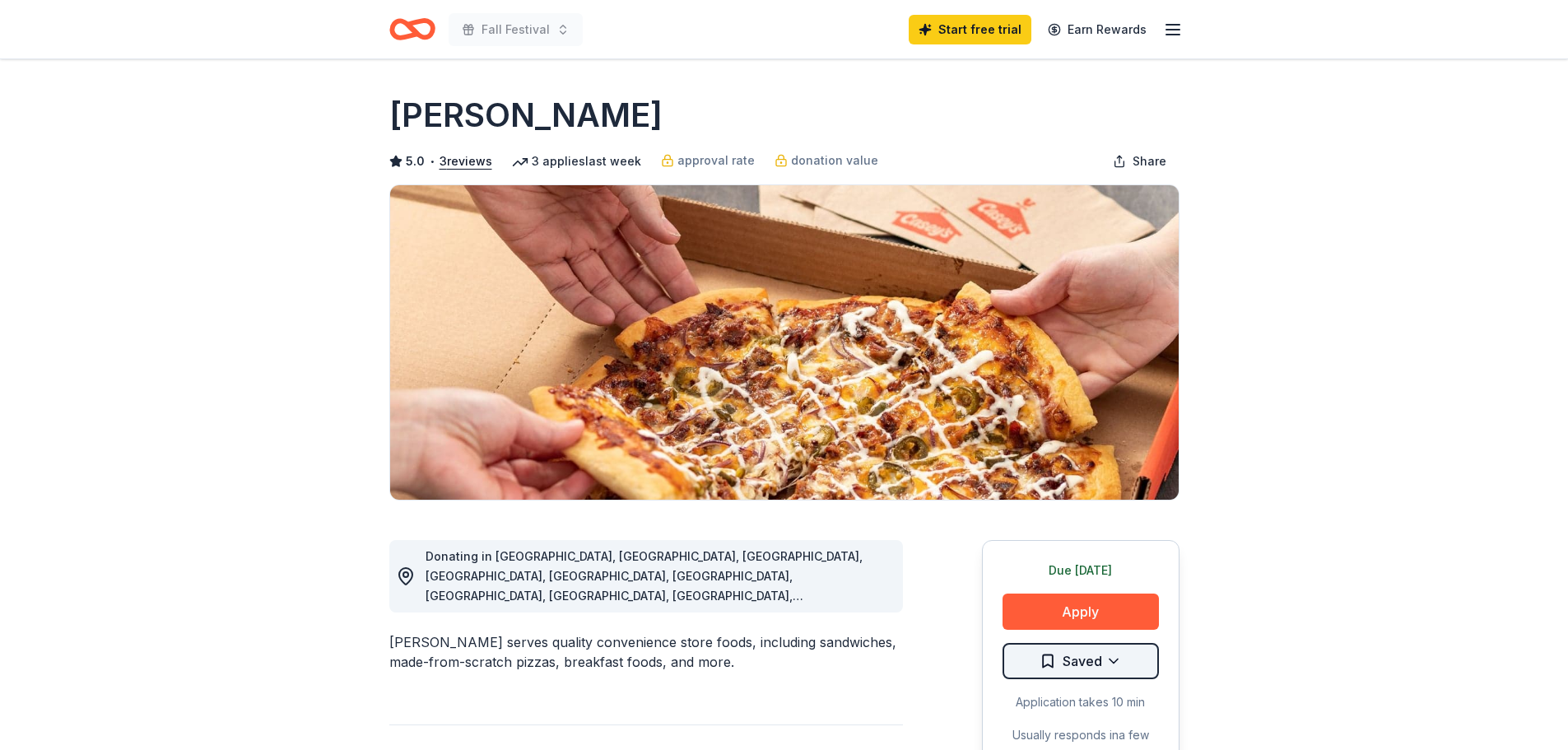
click at [1112, 582] on html "Fall Festival Start free trial Earn Rewards Due today Share Casey's 5.0 • 3 rev…" at bounding box center [784, 375] width 1568 height 750
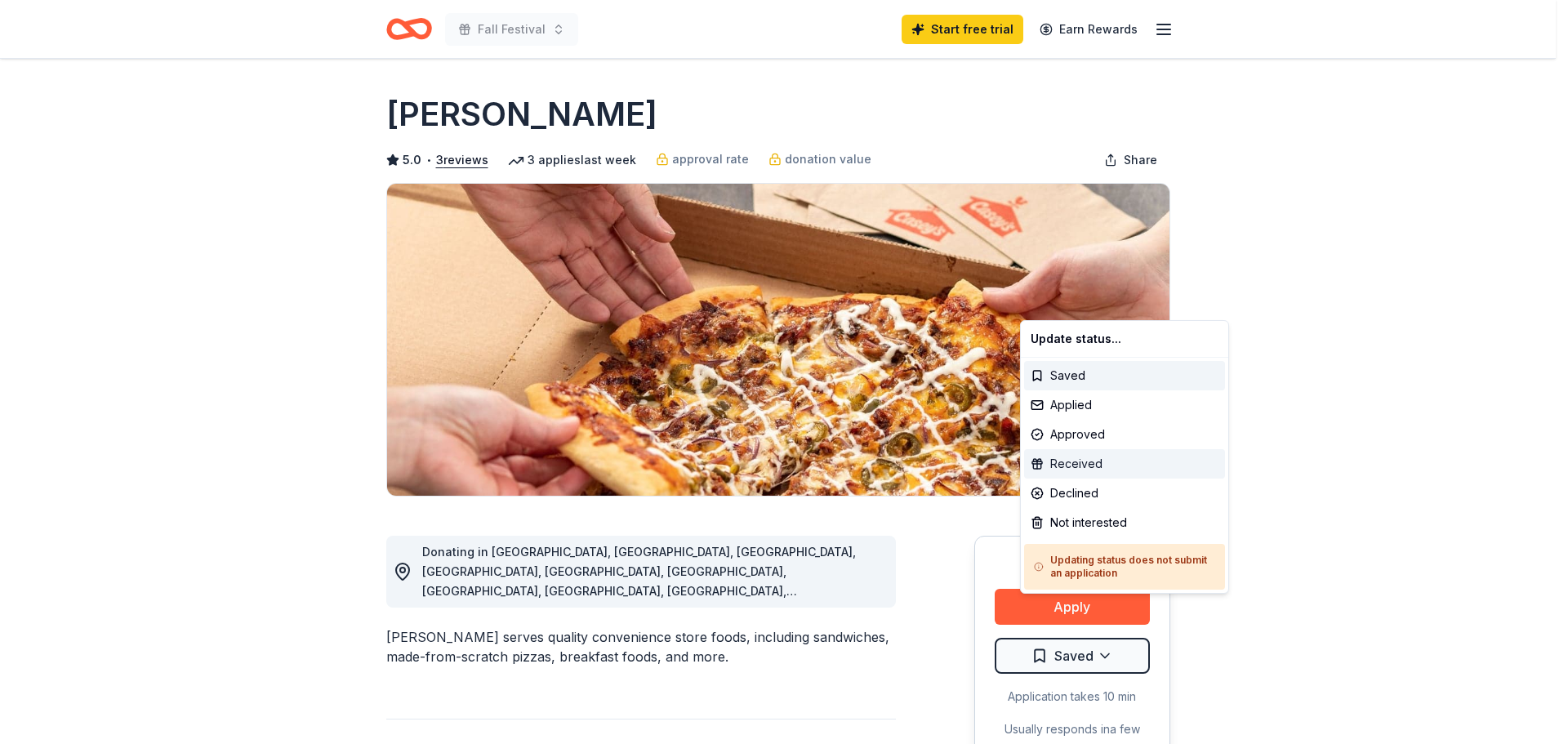
click at [1072, 449] on div "Received" at bounding box center [1125, 464] width 201 height 30
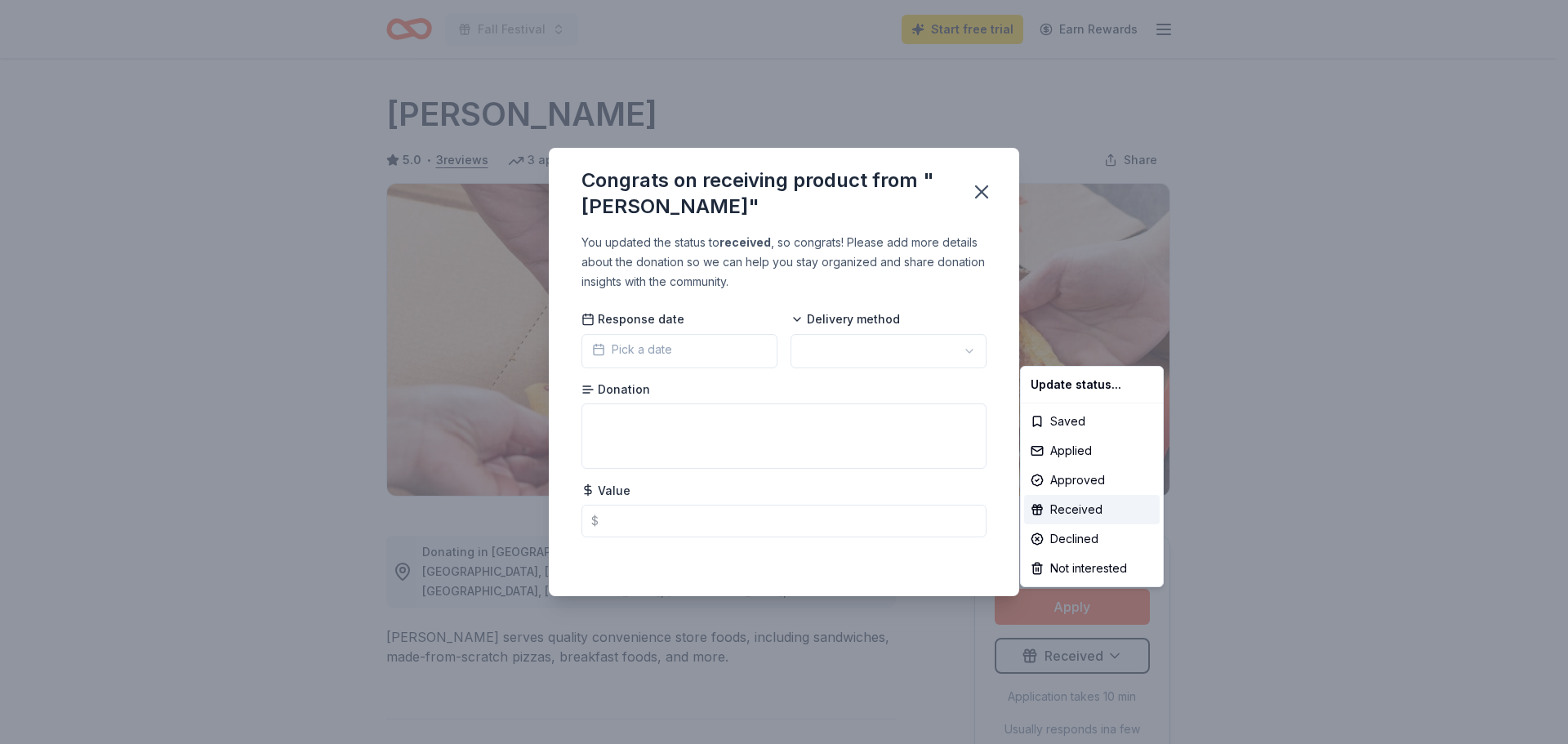
click at [732, 346] on html "Fall Festival Start free trial Earn Rewards Due today Share Casey's 5.0 • 3 rev…" at bounding box center [784, 372] width 1568 height 744
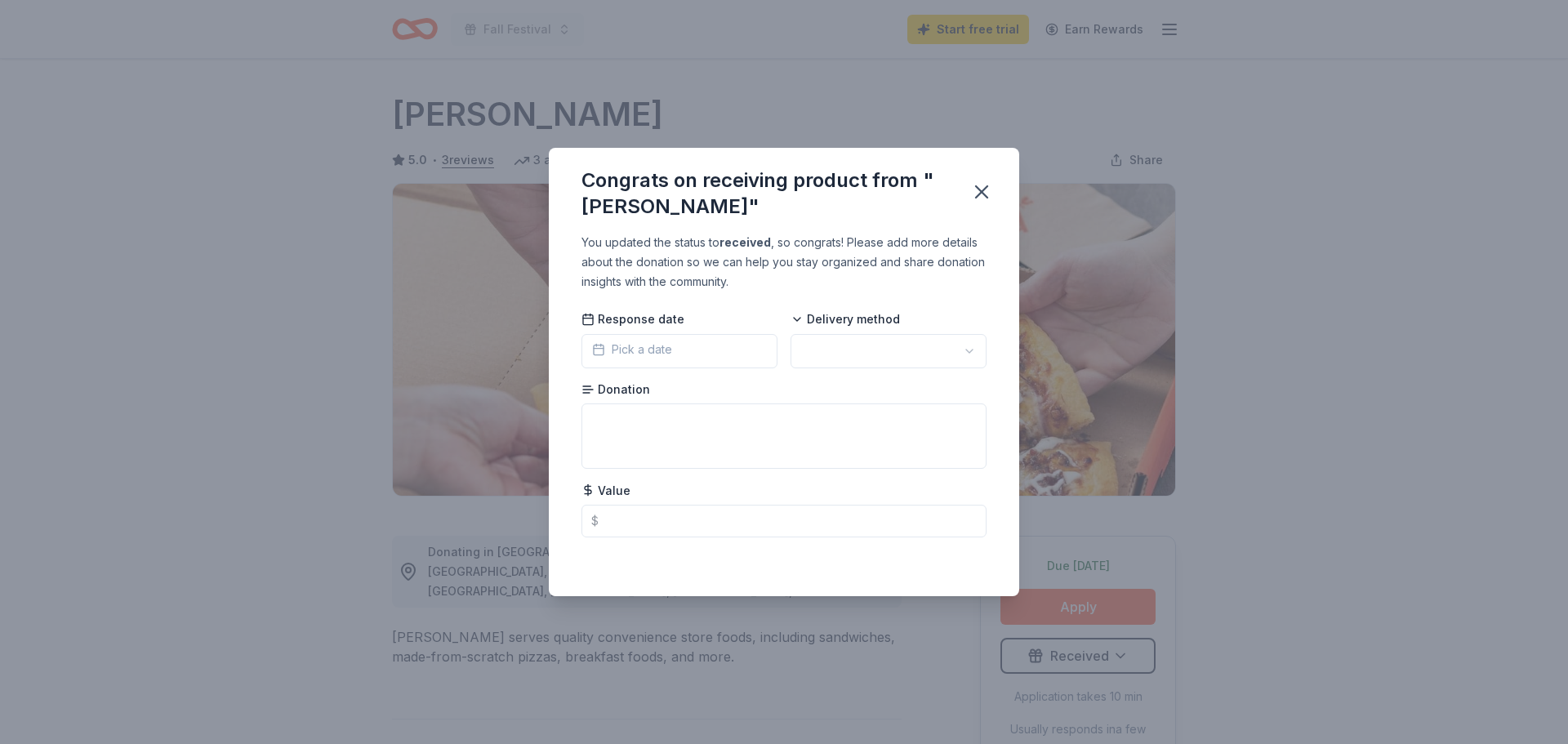
click at [687, 346] on button "Pick a date" at bounding box center [679, 351] width 196 height 34
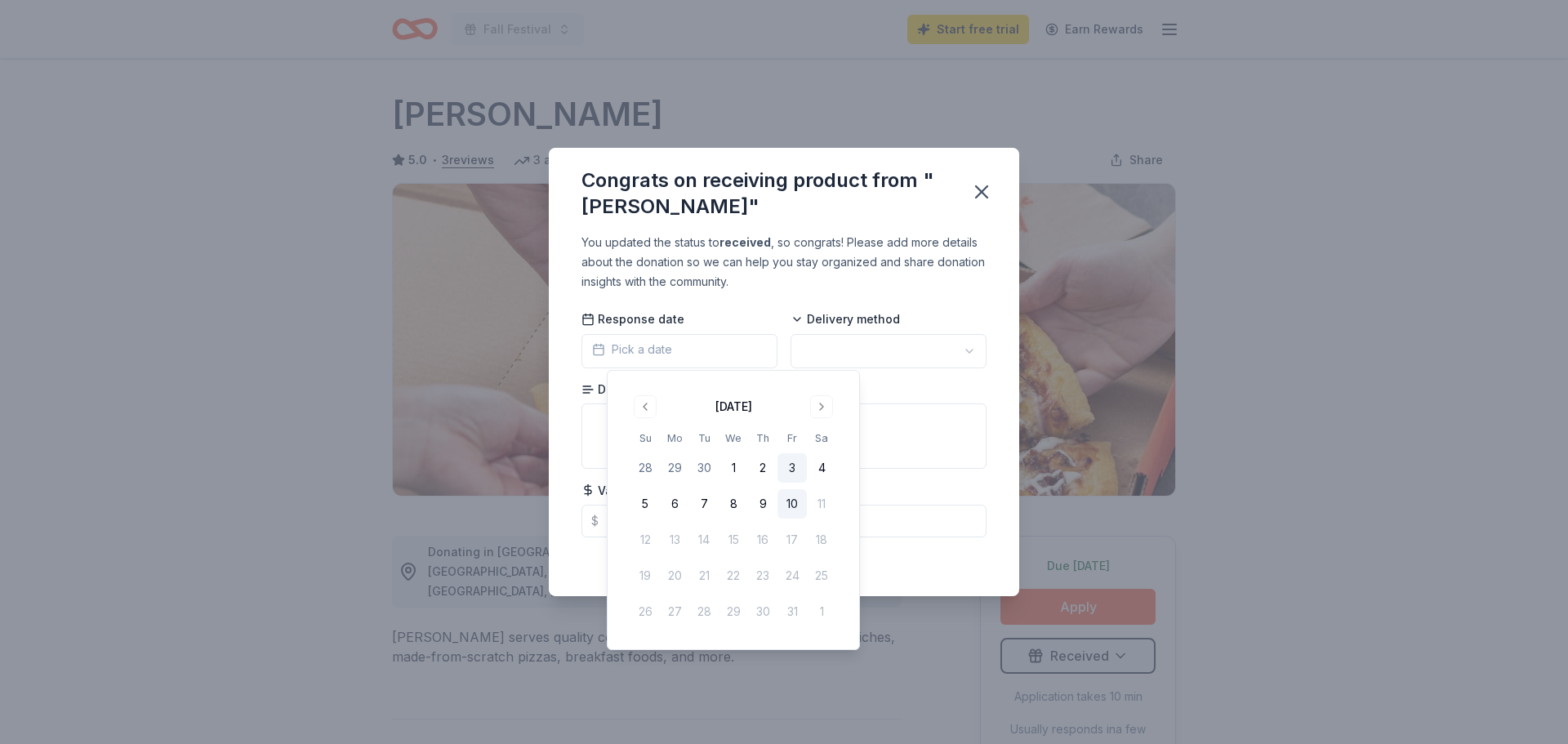
click at [778, 458] on button "3" at bounding box center [792, 468] width 30 height 30
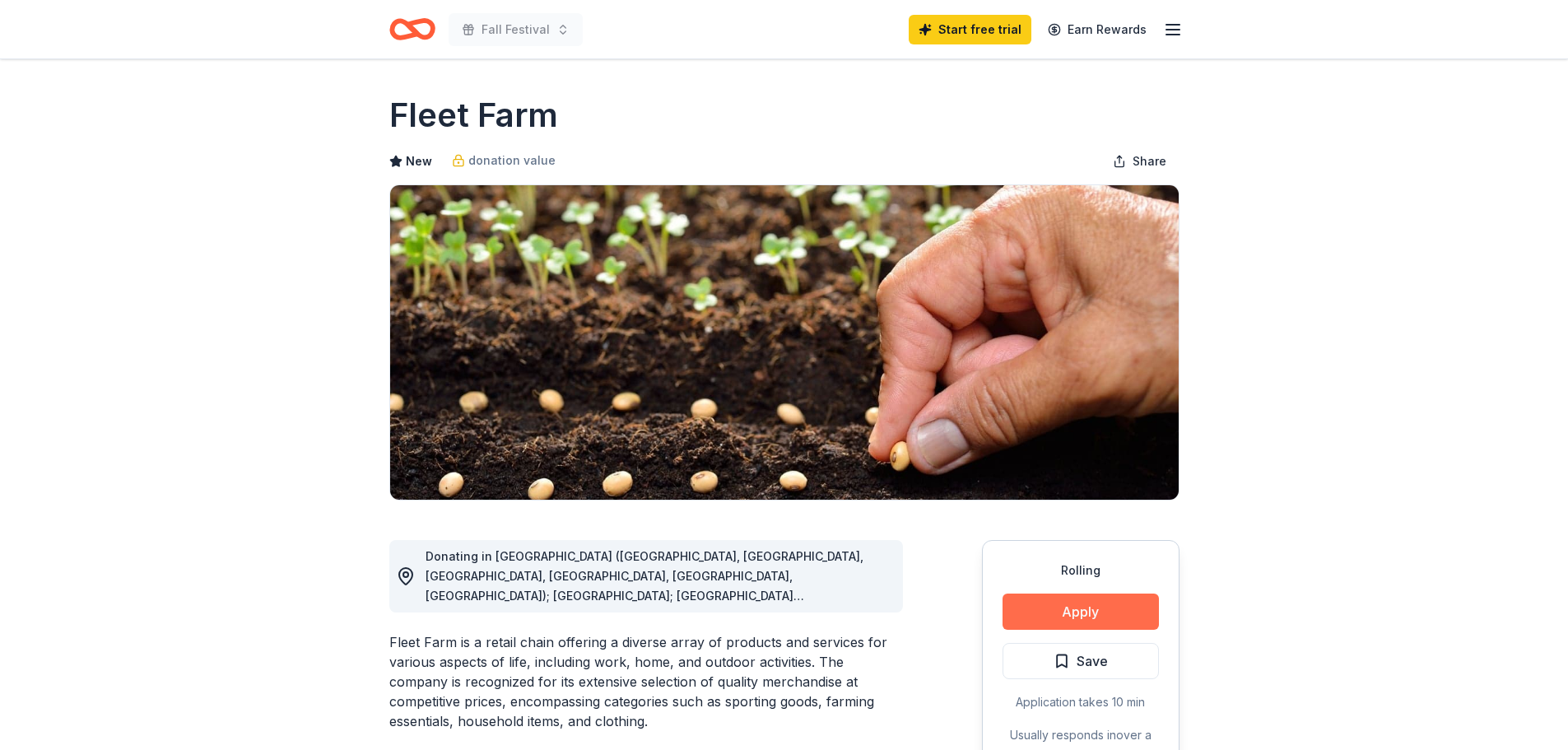
click at [1100, 593] on button "Apply" at bounding box center [1079, 611] width 156 height 36
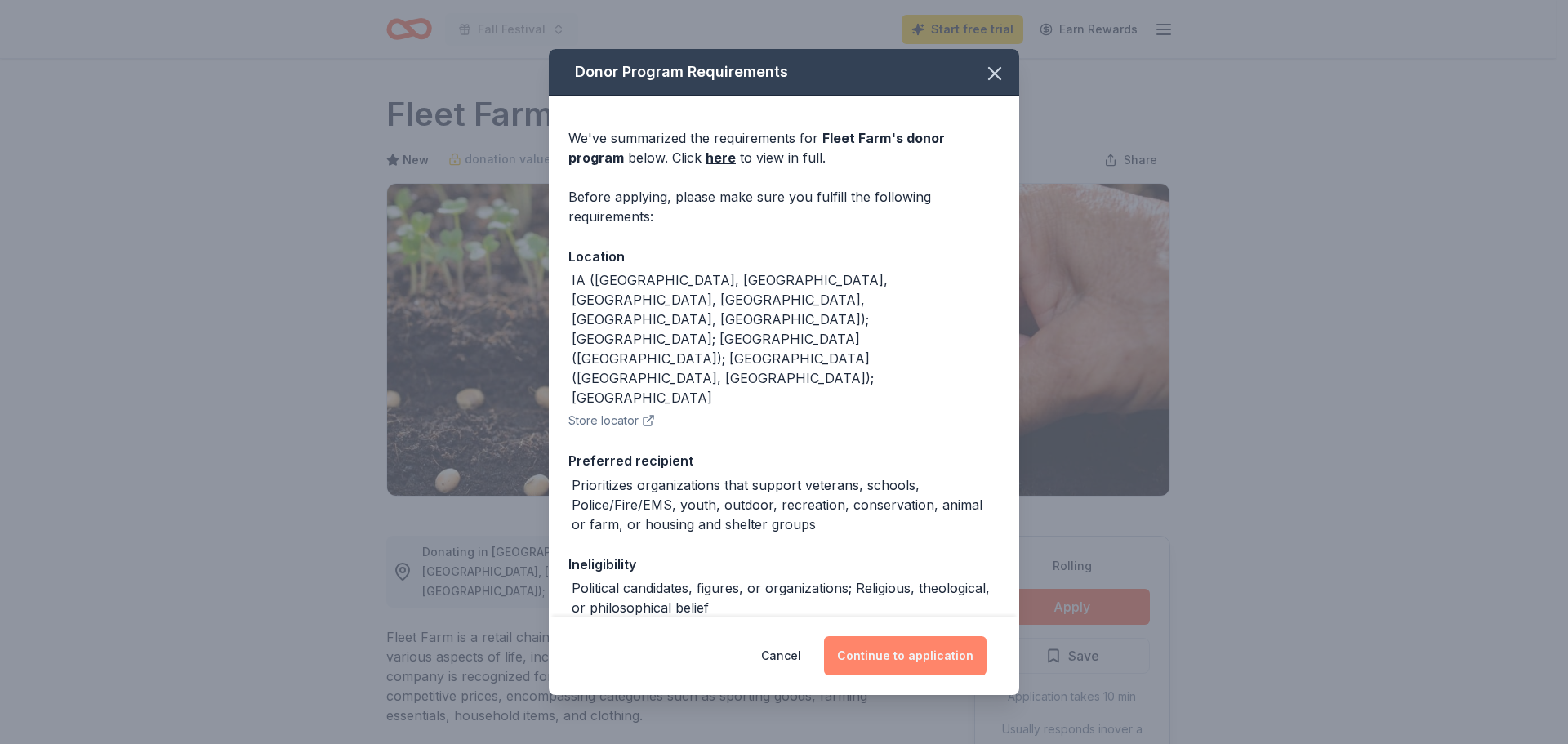
click at [887, 646] on button "Continue to application" at bounding box center [905, 656] width 163 height 39
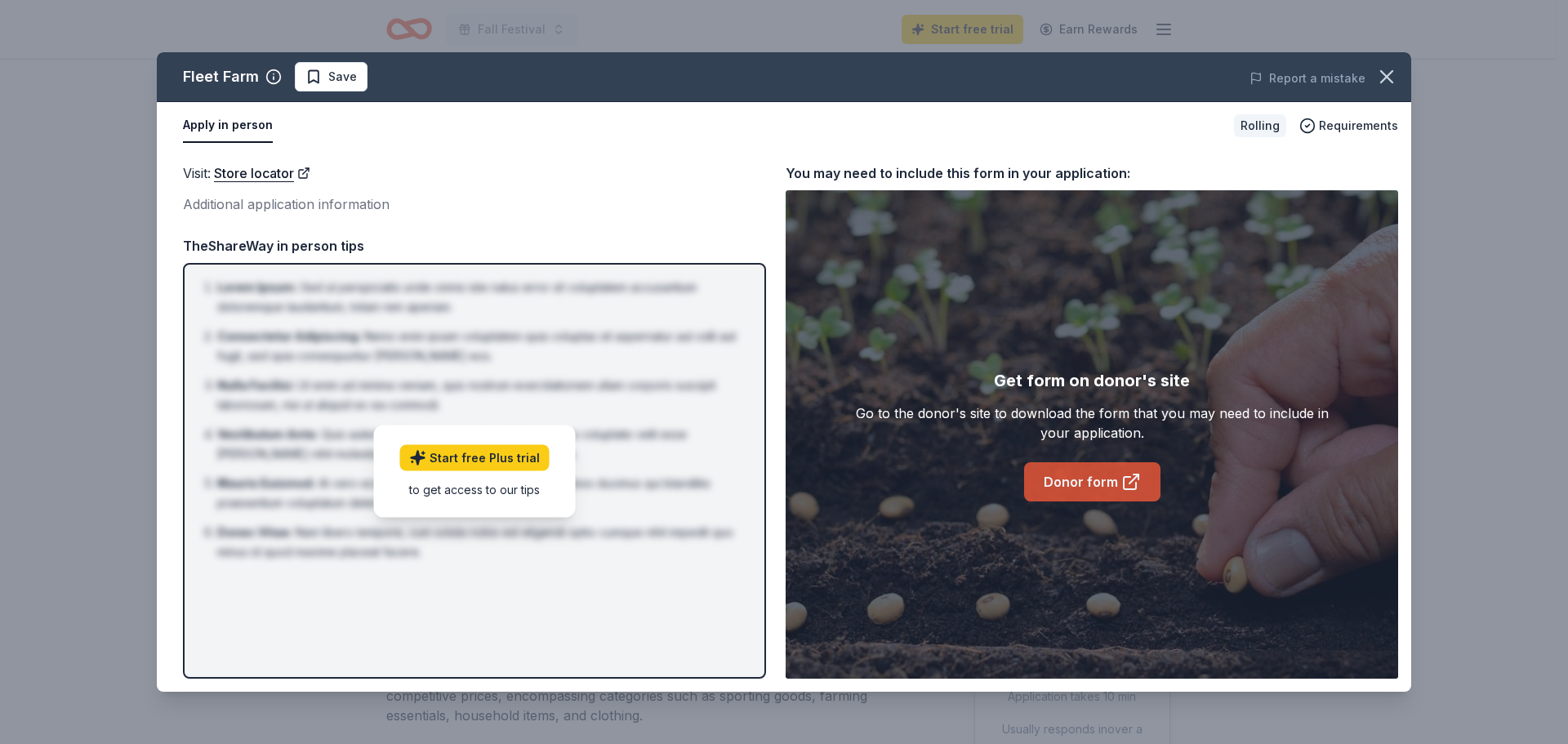
click at [1099, 480] on link "Donor form" at bounding box center [1092, 482] width 136 height 39
click at [685, 150] on div "Visit : Store locator Additional application information Visit : Store locator …" at bounding box center [784, 421] width 1255 height 542
click at [1405, 69] on div "Report a mistake" at bounding box center [1167, 78] width 489 height 45
click at [1404, 69] on button "button" at bounding box center [1387, 77] width 35 height 35
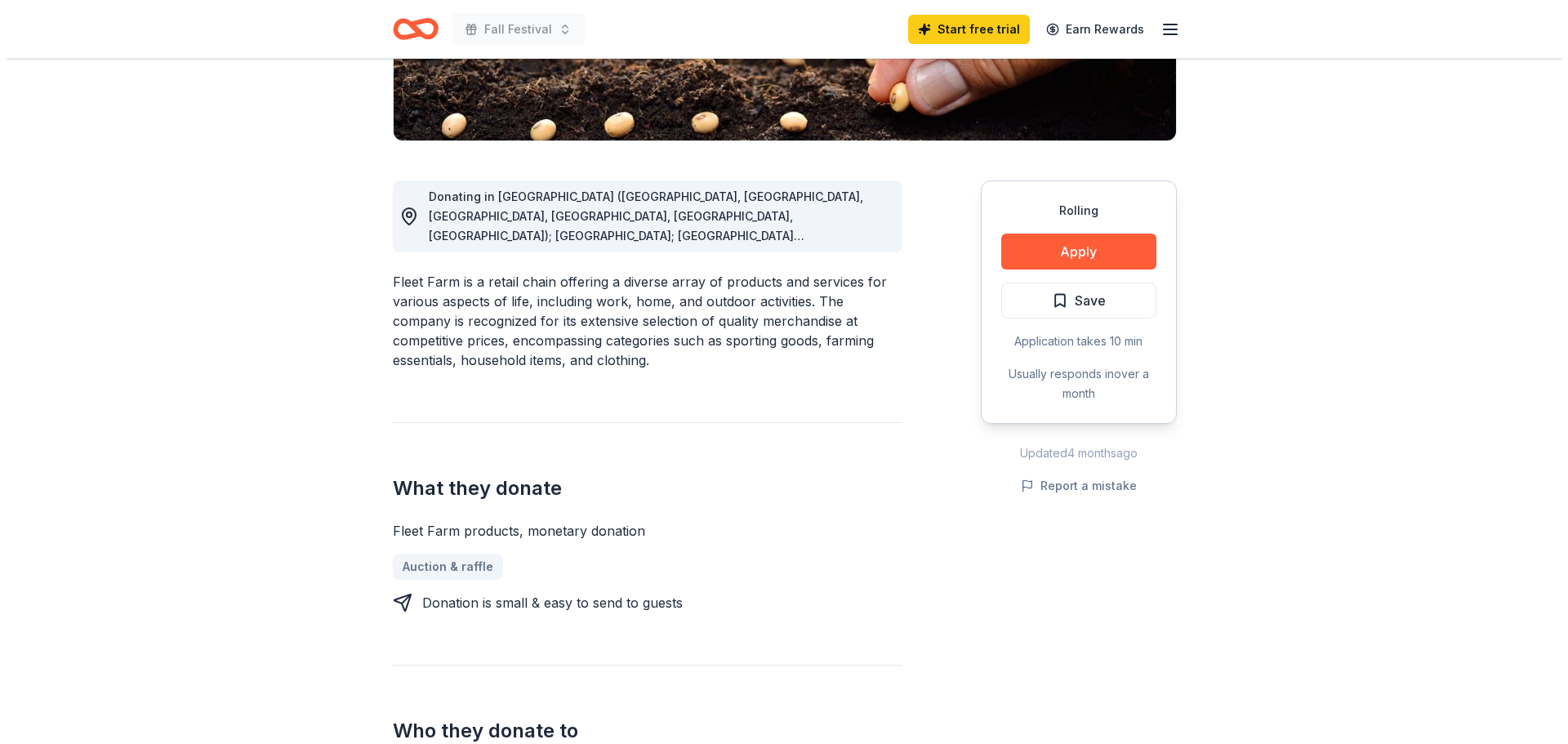
scroll to position [326, 0]
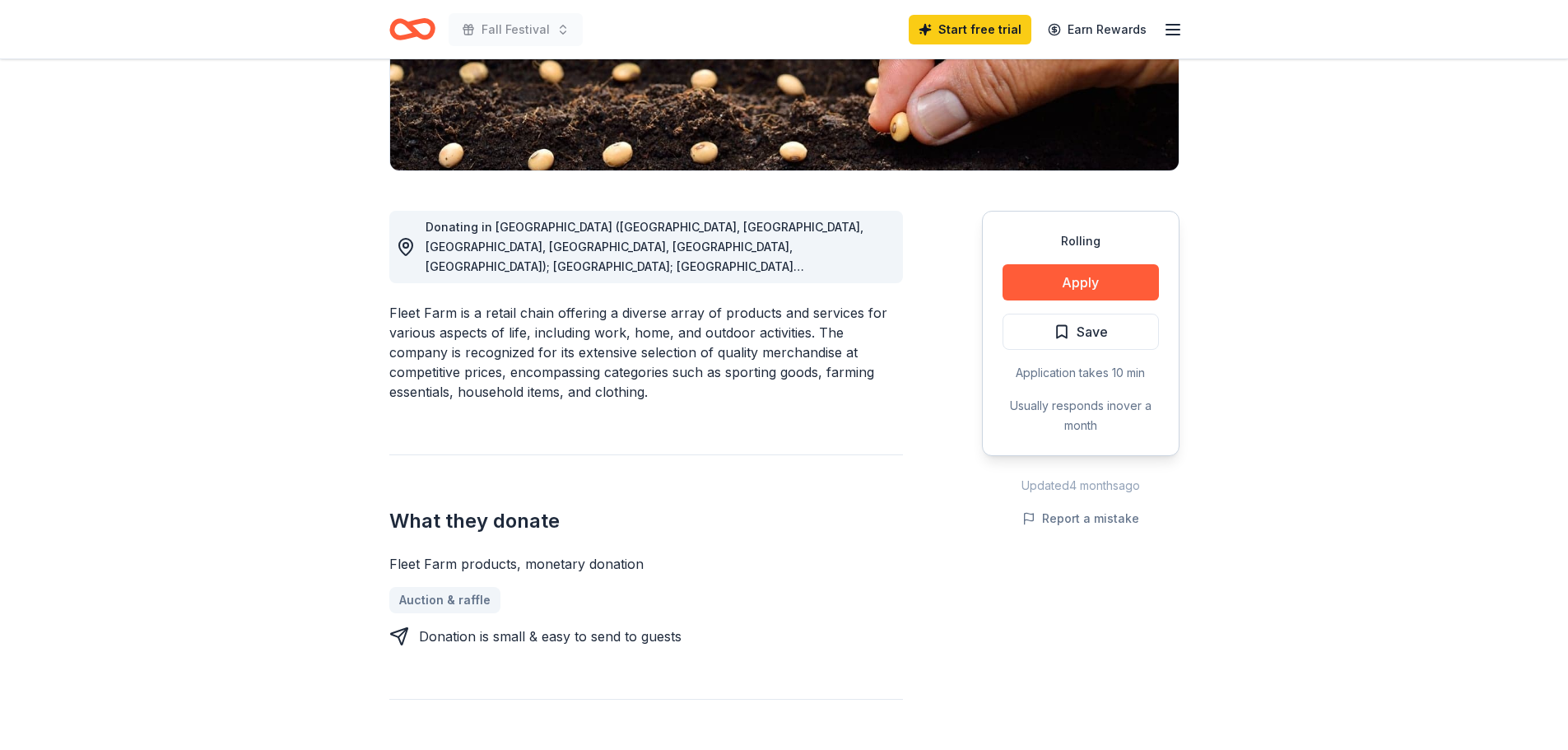
click at [1150, 314] on button "Save" at bounding box center [1079, 332] width 156 height 36
click at [1158, 261] on html "Fall Festival Start free trial Earn Rewards Rolling Share Fleet Farm New donati…" at bounding box center [784, 46] width 1568 height 750
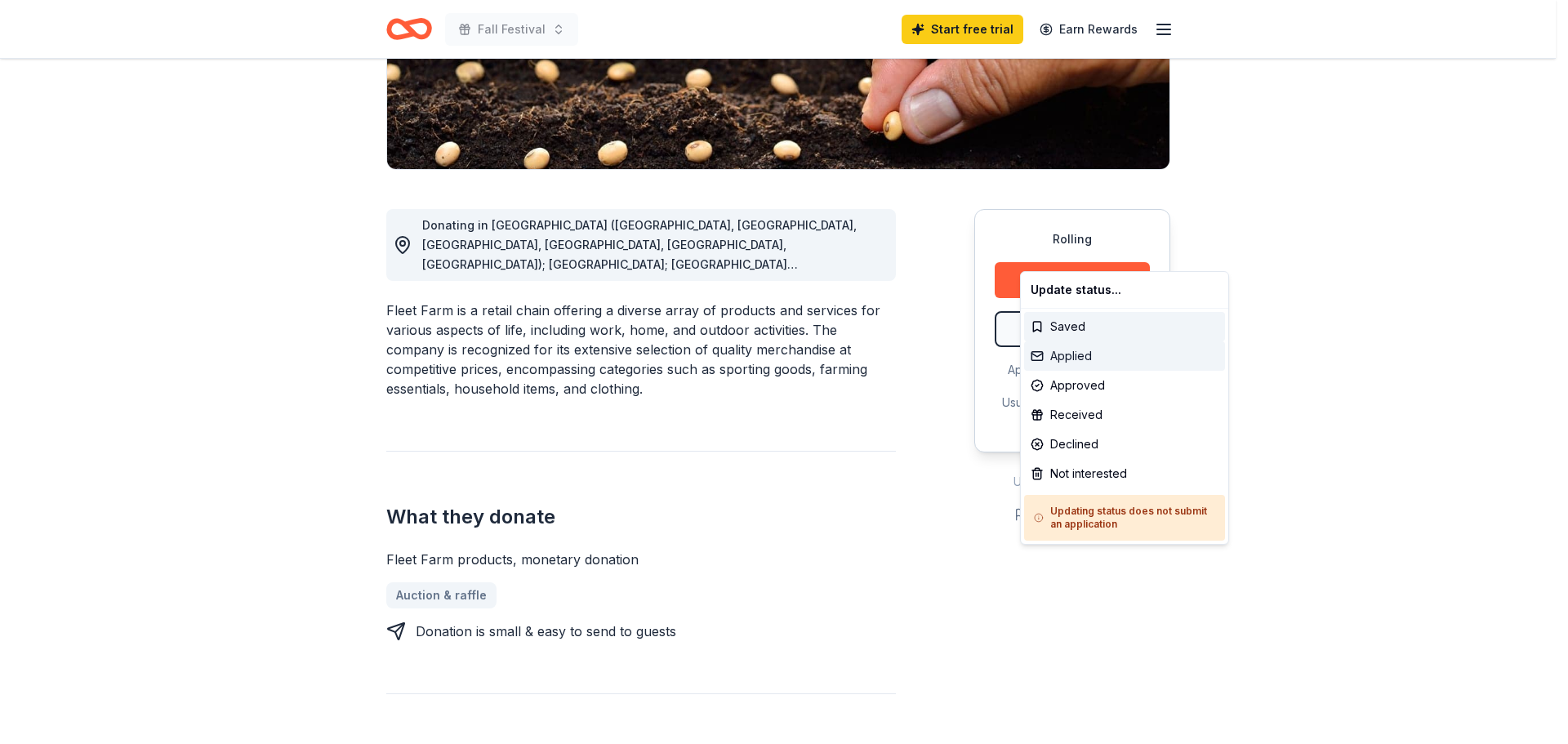
click at [1080, 351] on div "Applied" at bounding box center [1125, 356] width 201 height 30
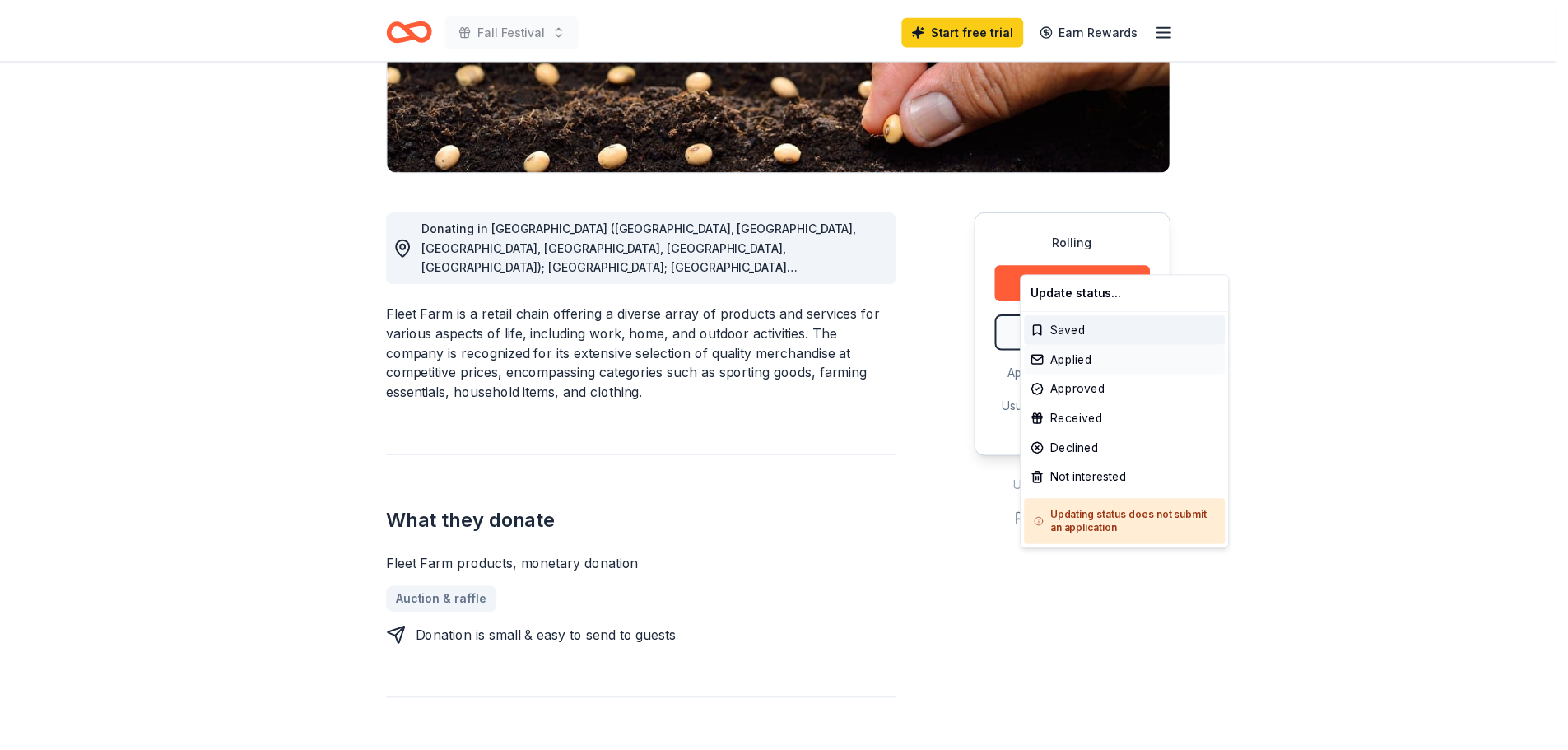
scroll to position [0, 0]
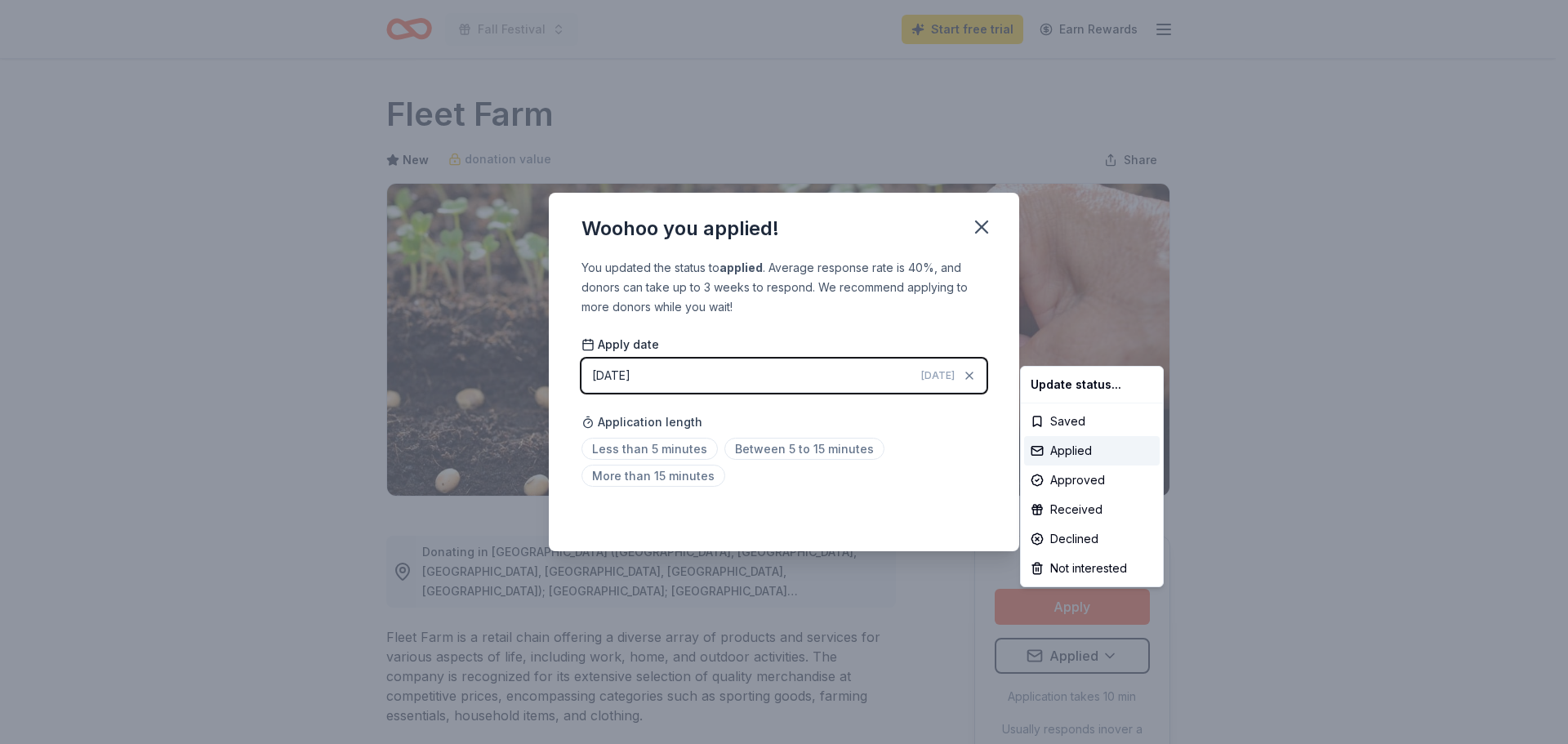
click at [946, 500] on html "Fall Festival Start free trial Earn Rewards Rolling Share Fleet Farm New donati…" at bounding box center [784, 372] width 1568 height 744
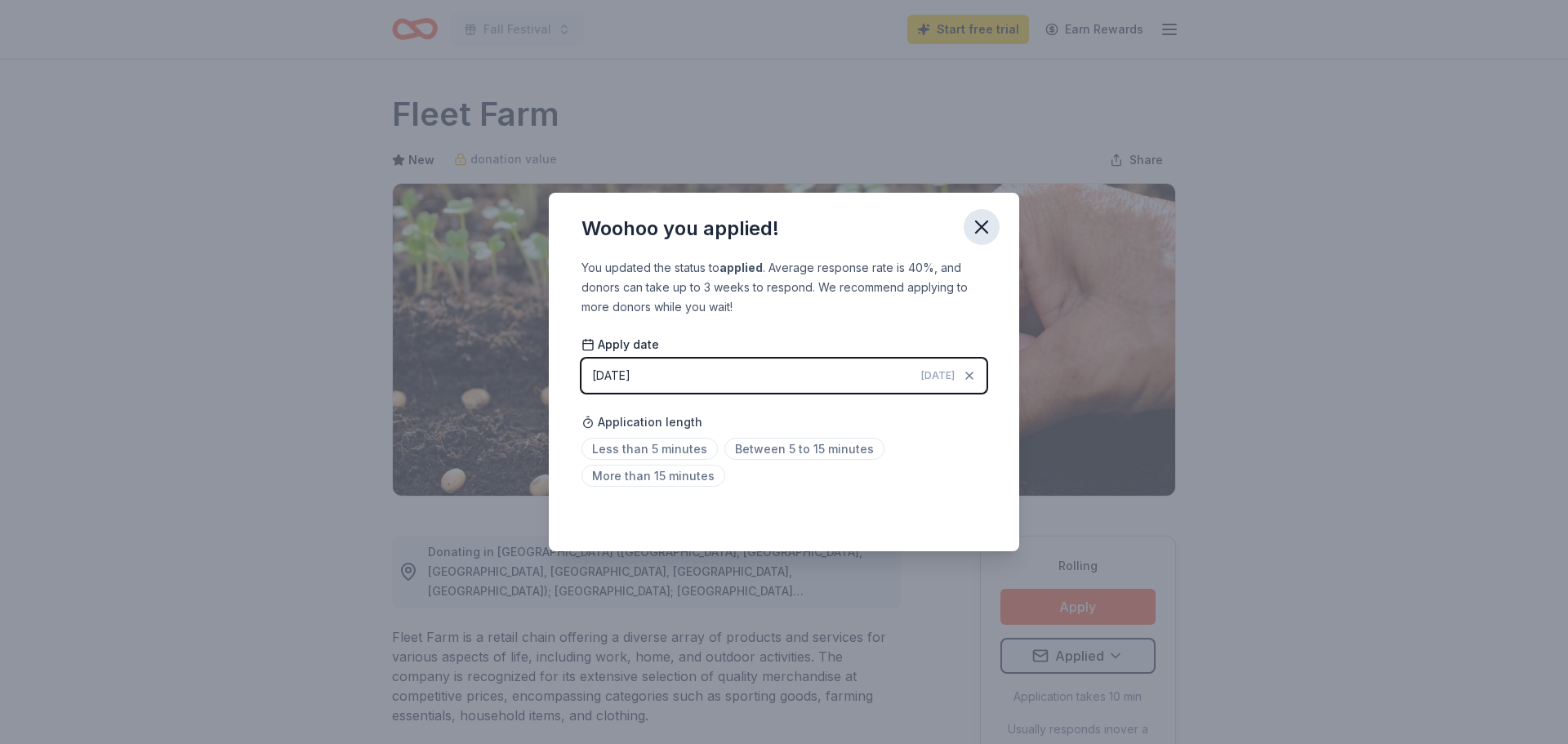
click at [970, 241] on button "button" at bounding box center [982, 227] width 35 height 35
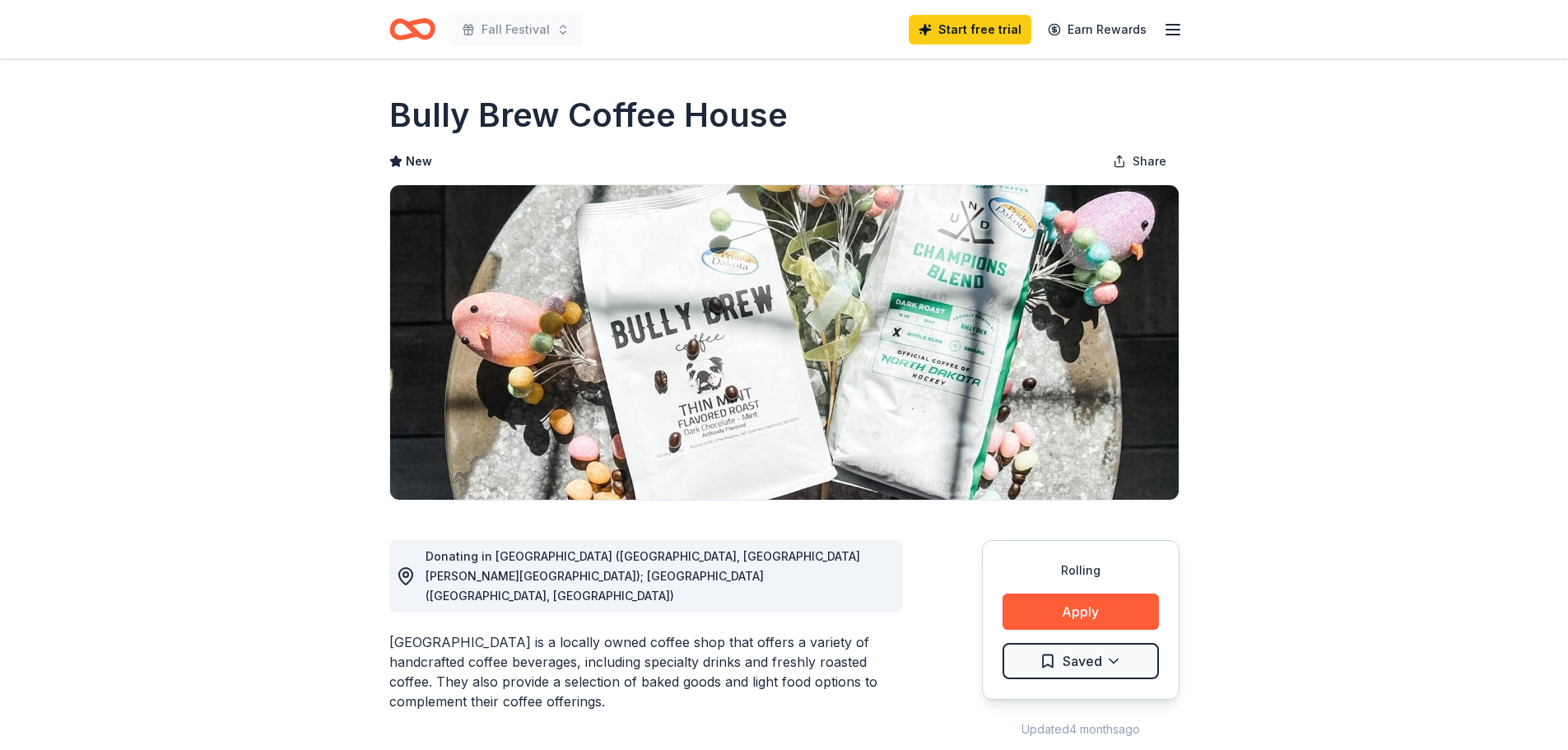
click at [1137, 563] on div "Rolling Apply Saved" at bounding box center [1080, 620] width 198 height 160
click at [1136, 574] on html "Fall Festival Start free trial Earn Rewards Rolling Share Bully Brew Coffee Hou…" at bounding box center [784, 375] width 1568 height 750
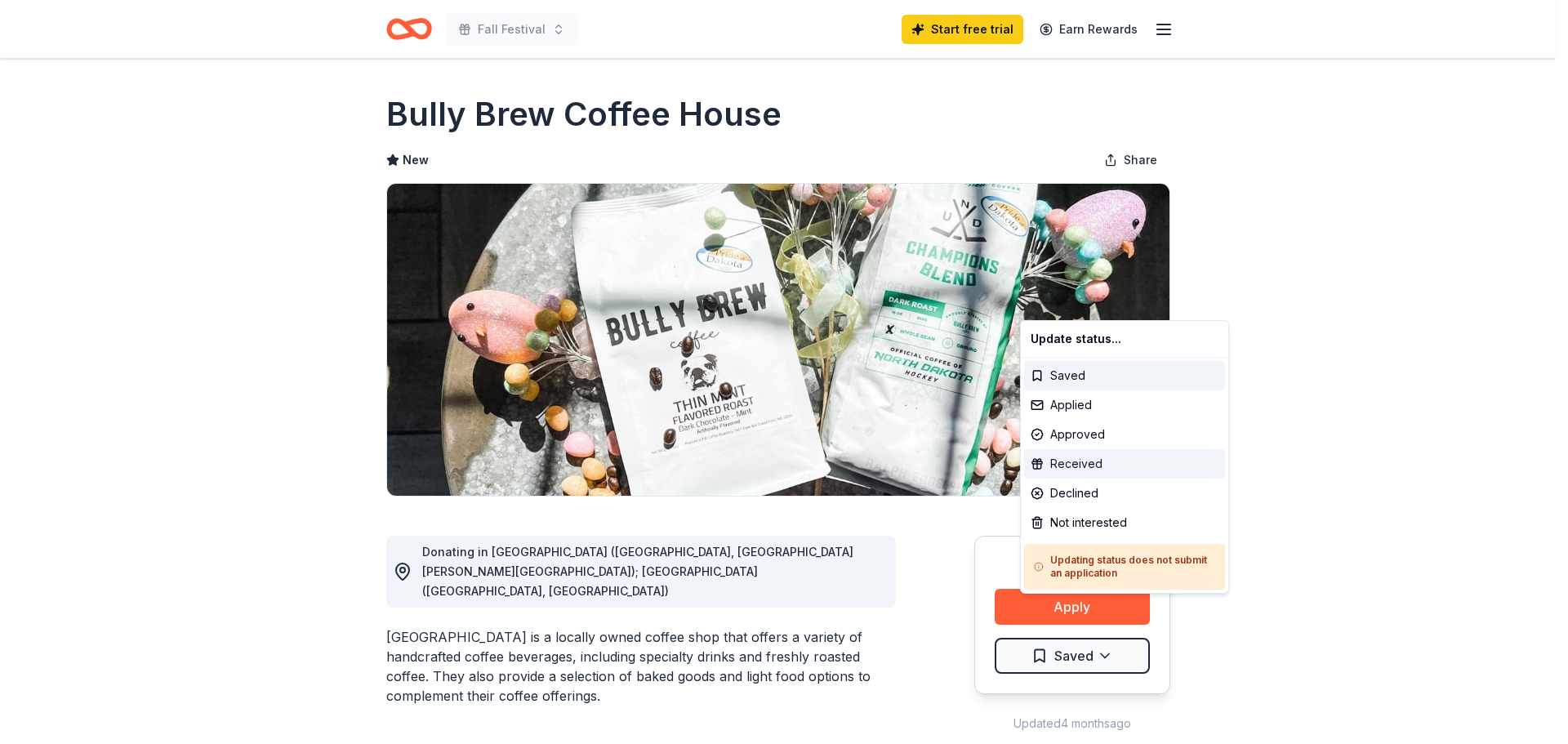
click at [1081, 449] on div "Received" at bounding box center [1125, 464] width 201 height 30
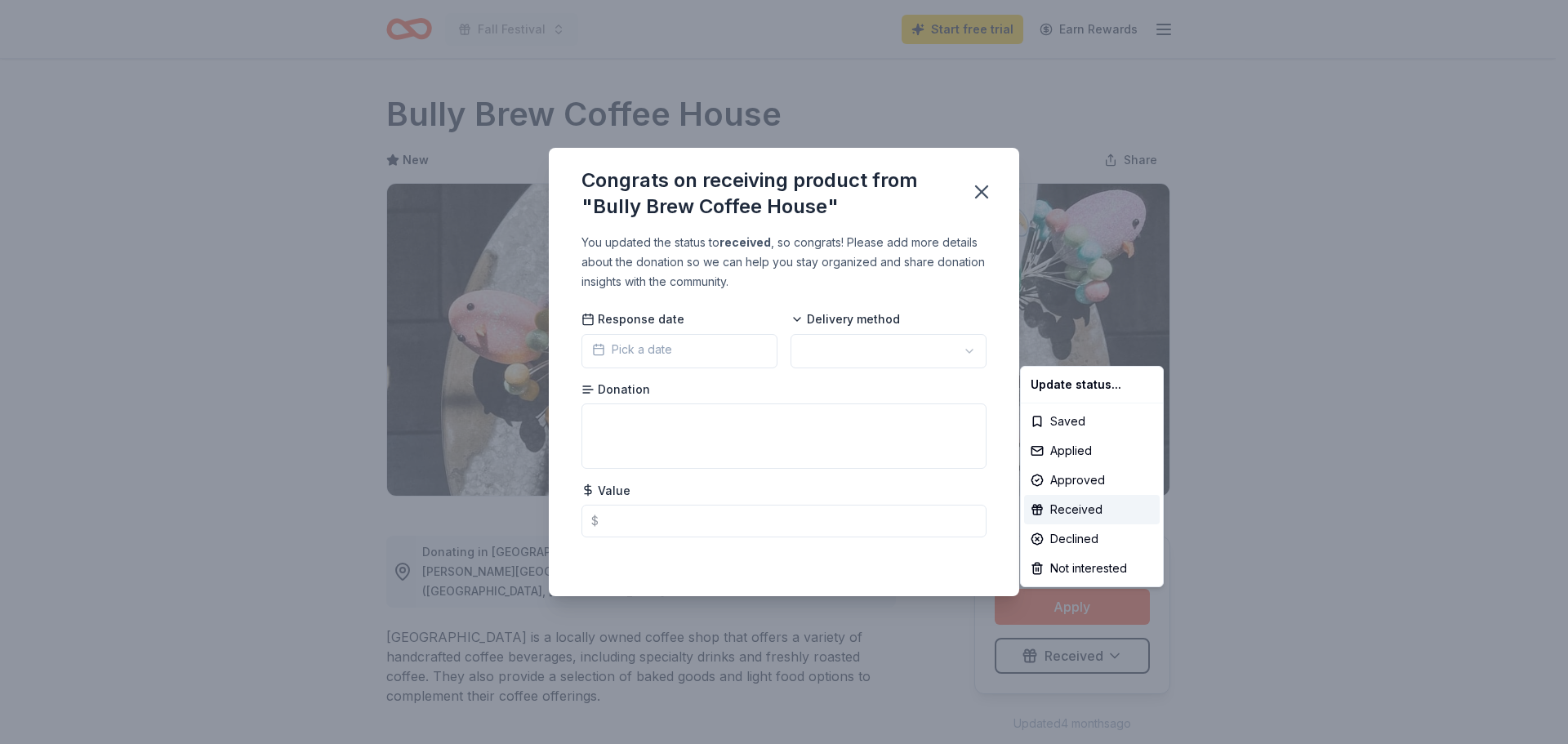
click at [674, 346] on html "Fall Festival Start free trial Earn Rewards Rolling Share Bully Brew Coffee Hou…" at bounding box center [784, 372] width 1568 height 744
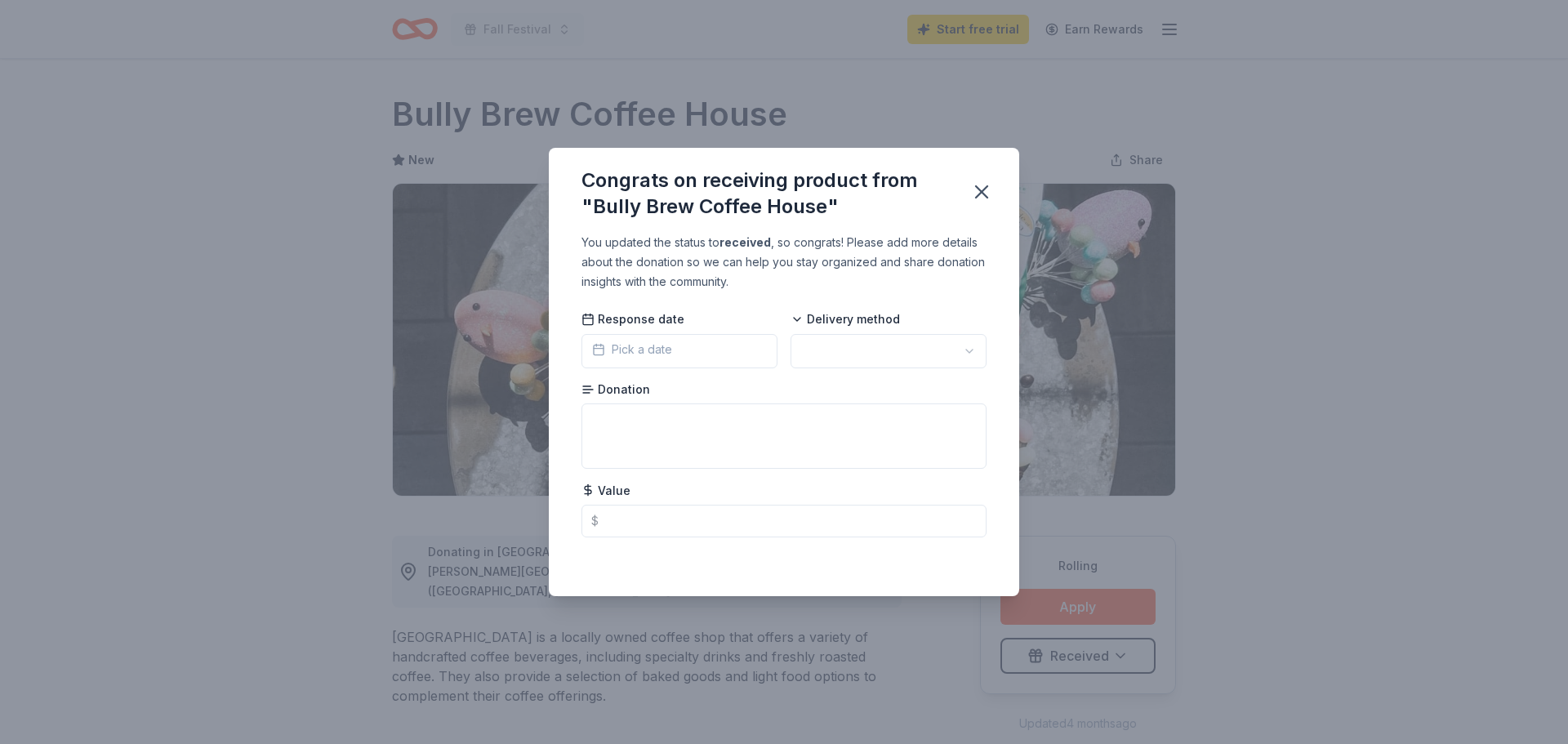
click at [672, 346] on span "Pick a date" at bounding box center [632, 350] width 80 height 20
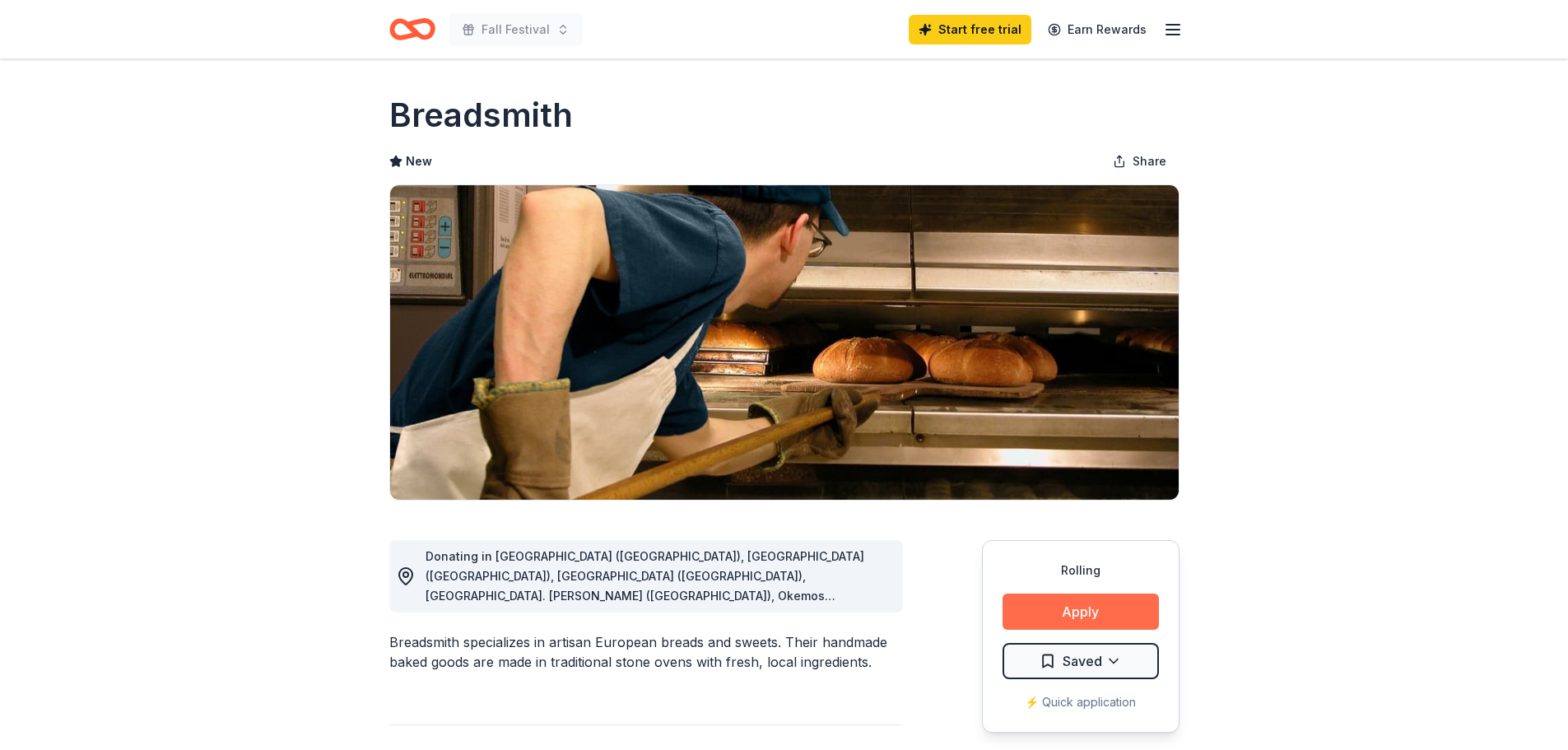
click at [1102, 593] on button "Apply" at bounding box center [1079, 611] width 156 height 36
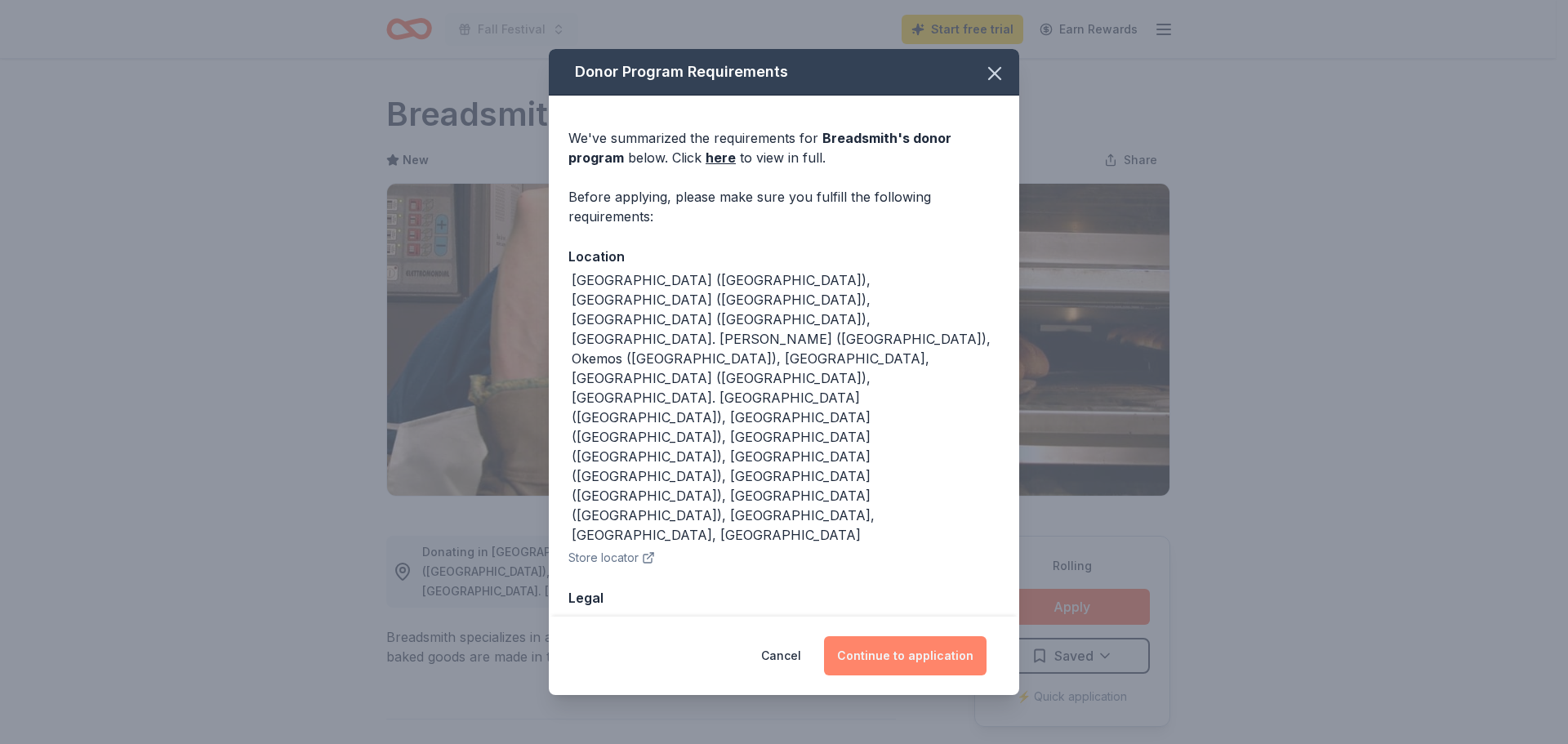
click at [853, 637] on button "Continue to application" at bounding box center [905, 656] width 163 height 39
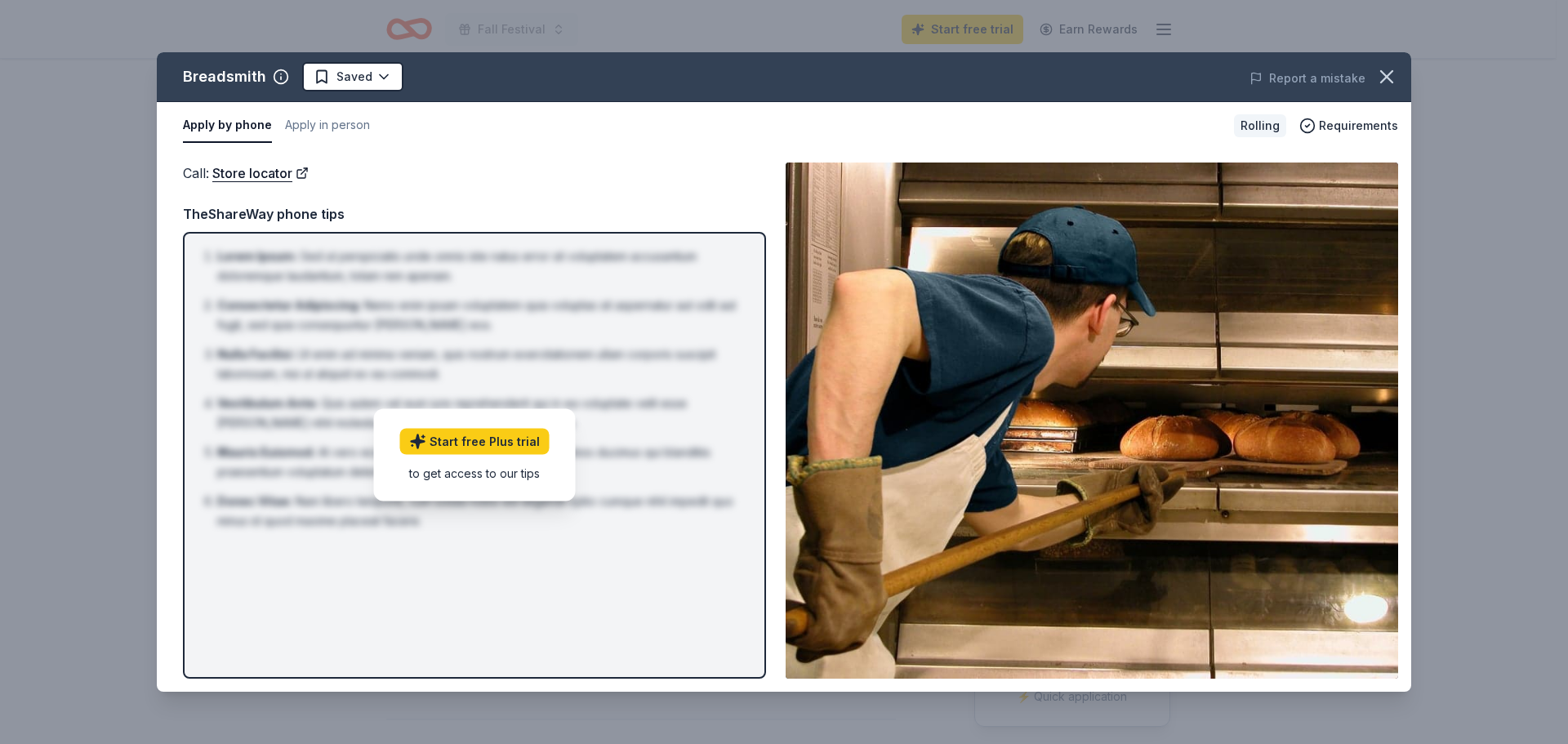
click at [1015, 528] on img at bounding box center [1092, 421] width 613 height 516
drag, startPoint x: 1079, startPoint y: 581, endPoint x: 1223, endPoint y: 552, distance: 146.9
click at [1081, 581] on img at bounding box center [1092, 421] width 613 height 516
click at [1311, 349] on img at bounding box center [1092, 421] width 613 height 516
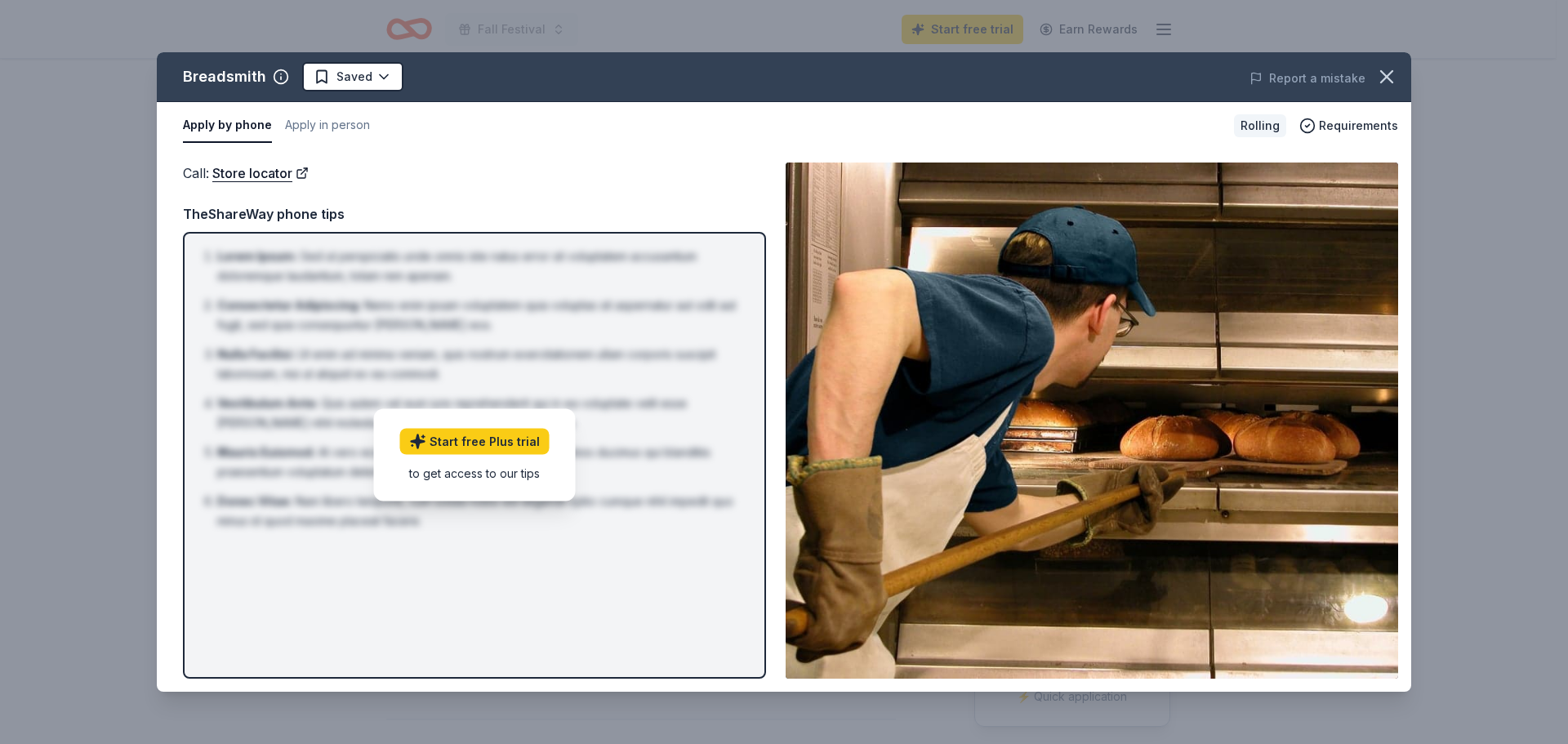
click at [1311, 349] on img at bounding box center [1092, 421] width 613 height 516
click at [1310, 349] on img at bounding box center [1092, 421] width 613 height 516
click at [1309, 349] on img at bounding box center [1092, 421] width 613 height 516
click at [1099, 222] on img at bounding box center [1092, 421] width 613 height 516
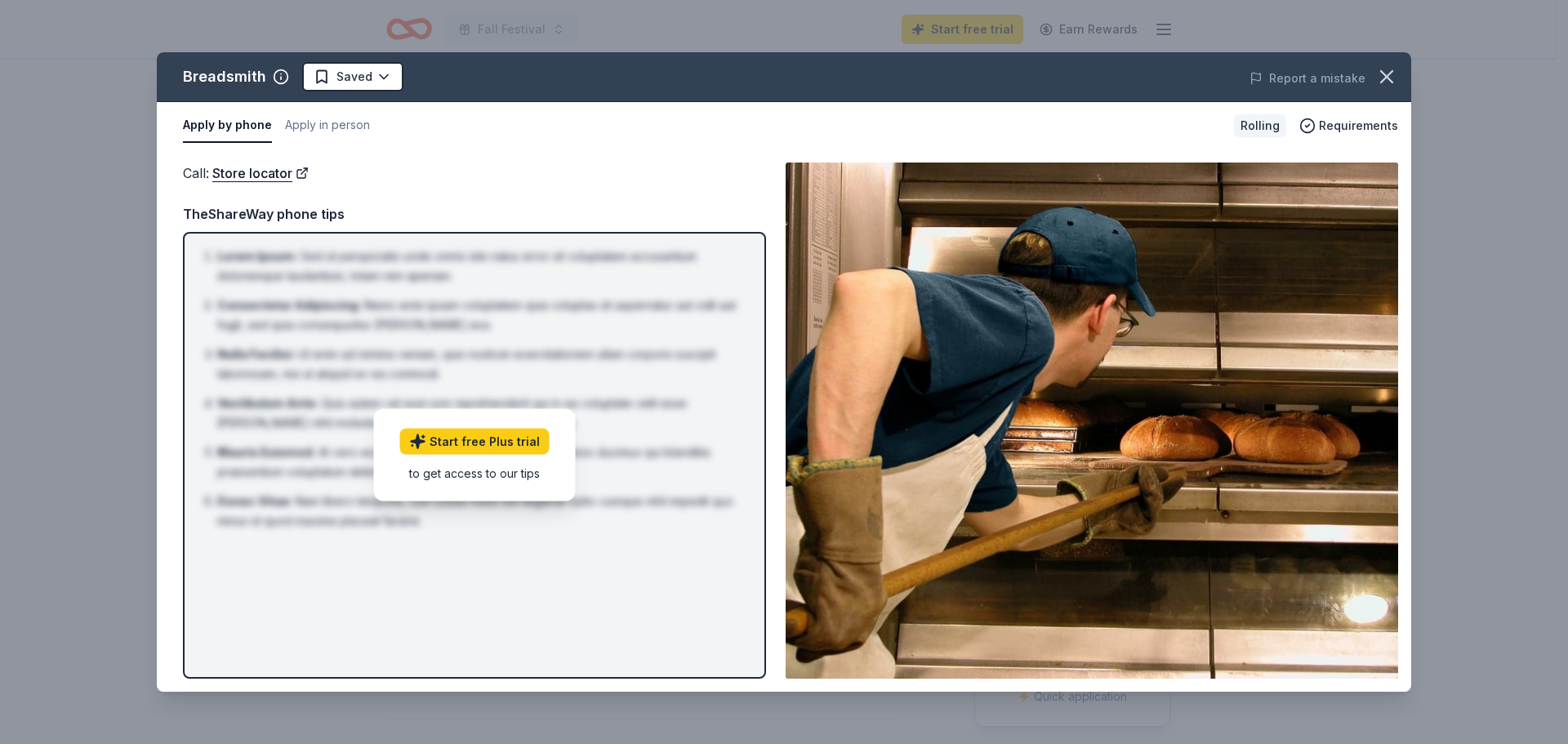
click at [1309, 170] on img at bounding box center [1092, 421] width 613 height 516
click at [1348, 116] on span "Requirements" at bounding box center [1358, 126] width 79 height 20
click at [294, 108] on button "Apply in person" at bounding box center [327, 125] width 85 height 34
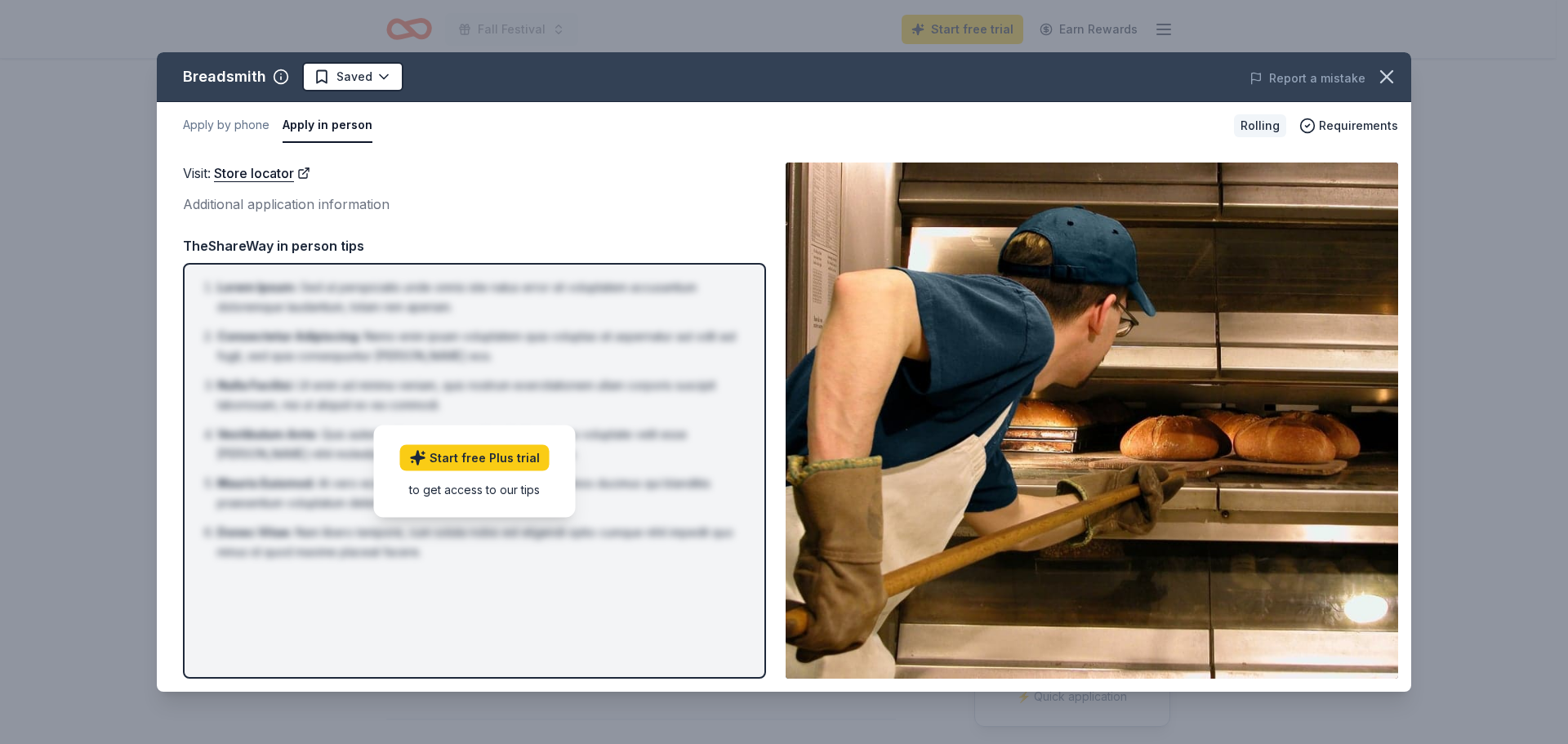
click at [285, 193] on div "Additional application information" at bounding box center [475, 204] width 583 height 22
